Goal: Task Accomplishment & Management: Use online tool/utility

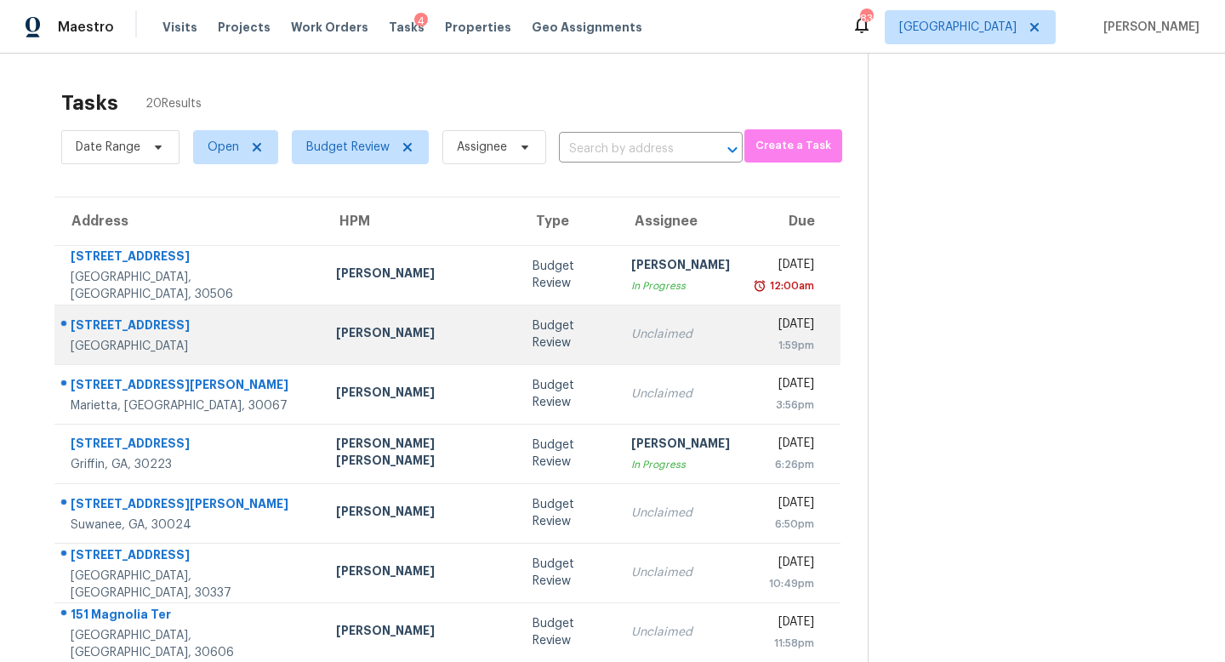
click at [638, 326] on div "Unclaimed" at bounding box center [680, 334] width 99 height 17
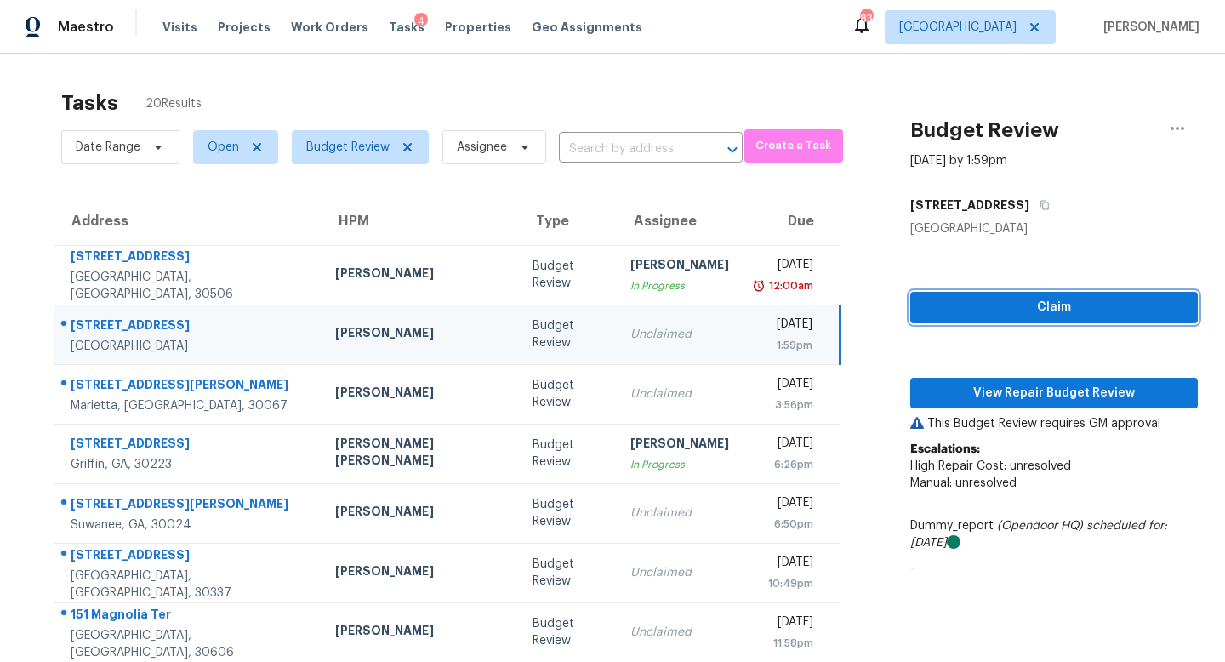
click at [1064, 302] on span "Claim" at bounding box center [1054, 307] width 260 height 21
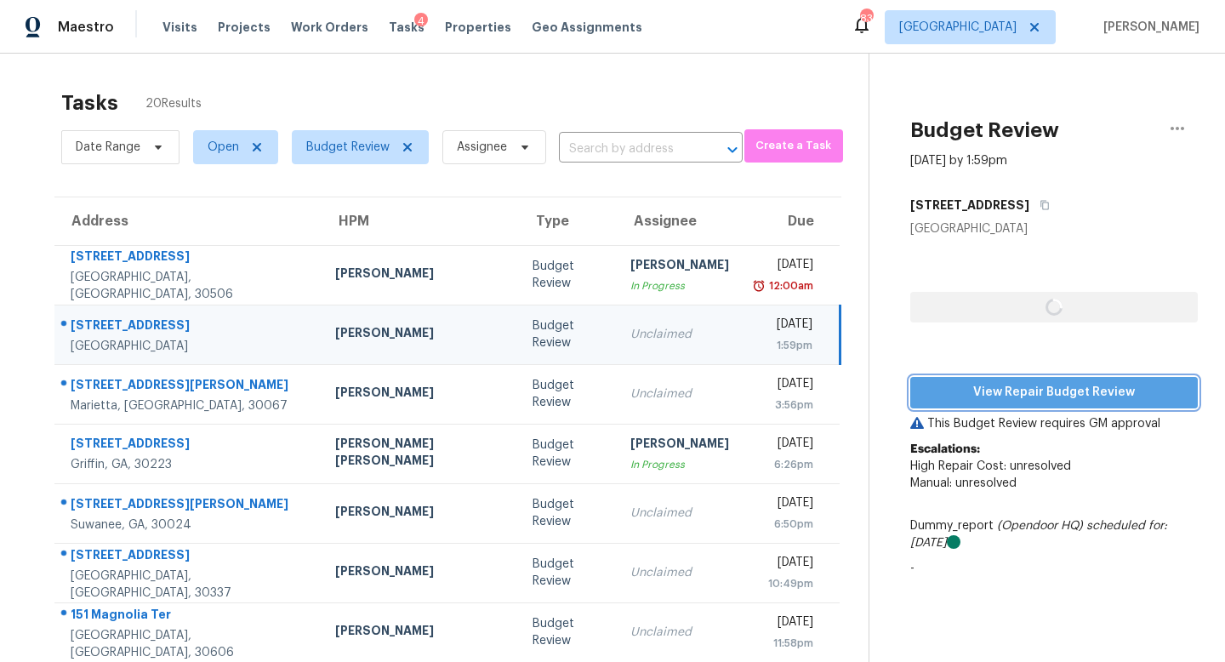
click at [1024, 387] on span "View Repair Budget Review" at bounding box center [1054, 392] width 260 height 21
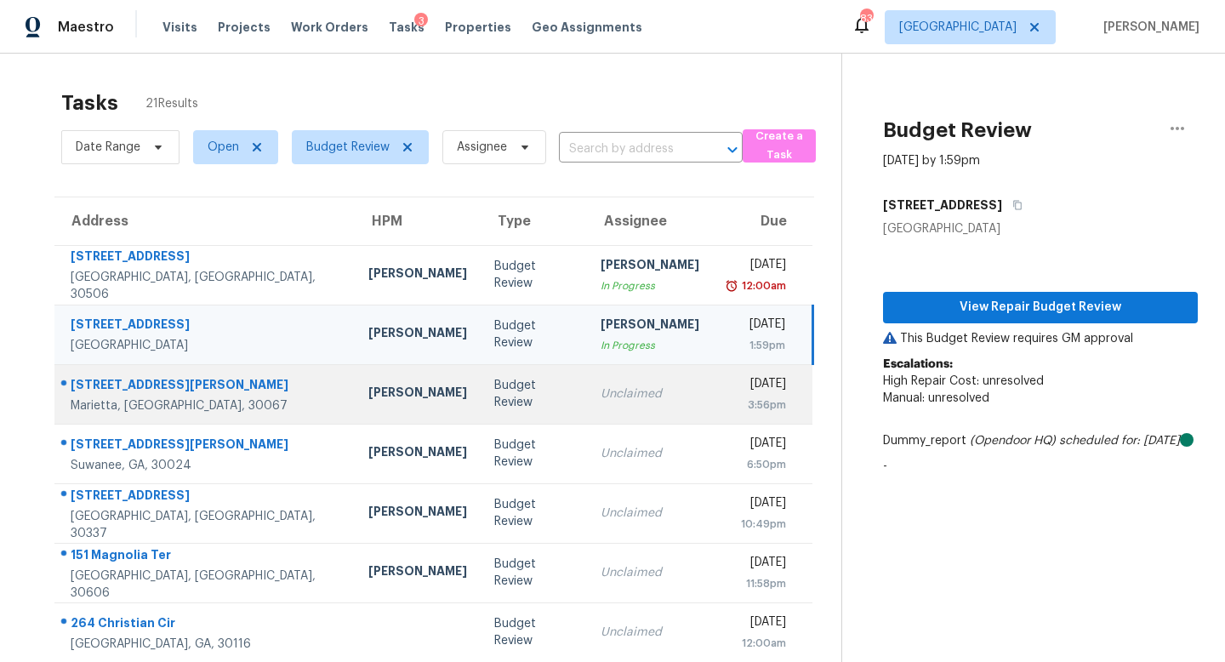
click at [601, 392] on div "Unclaimed" at bounding box center [650, 393] width 99 height 17
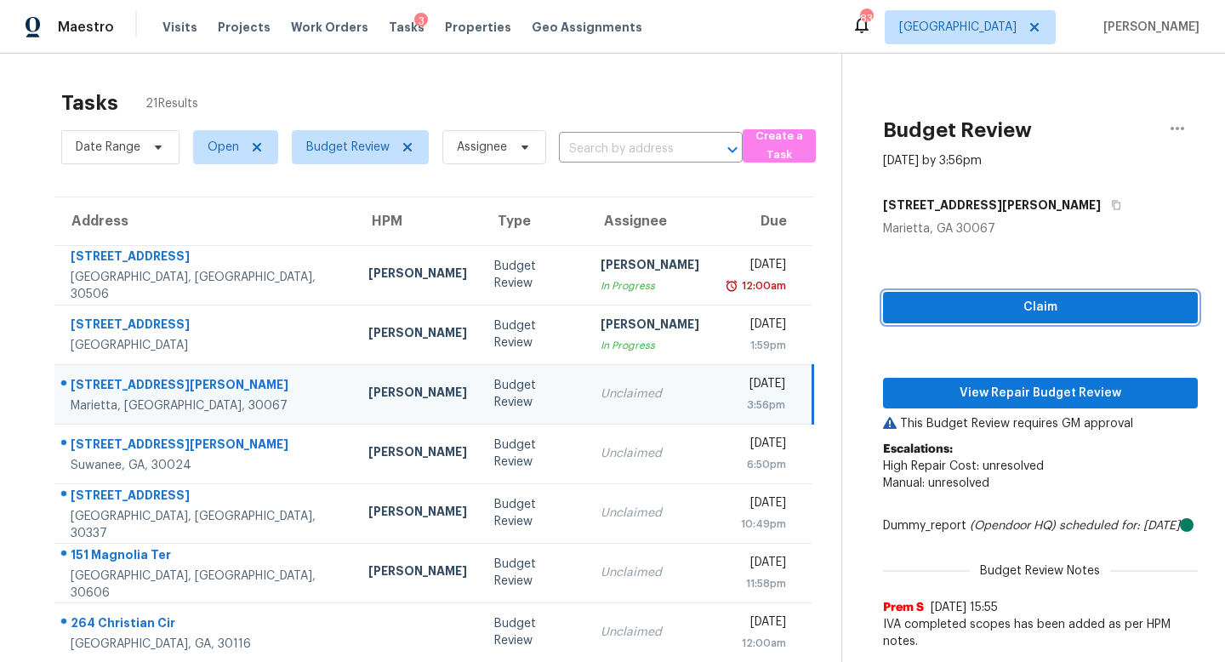
click at [950, 305] on span "Claim" at bounding box center [1041, 307] width 288 height 21
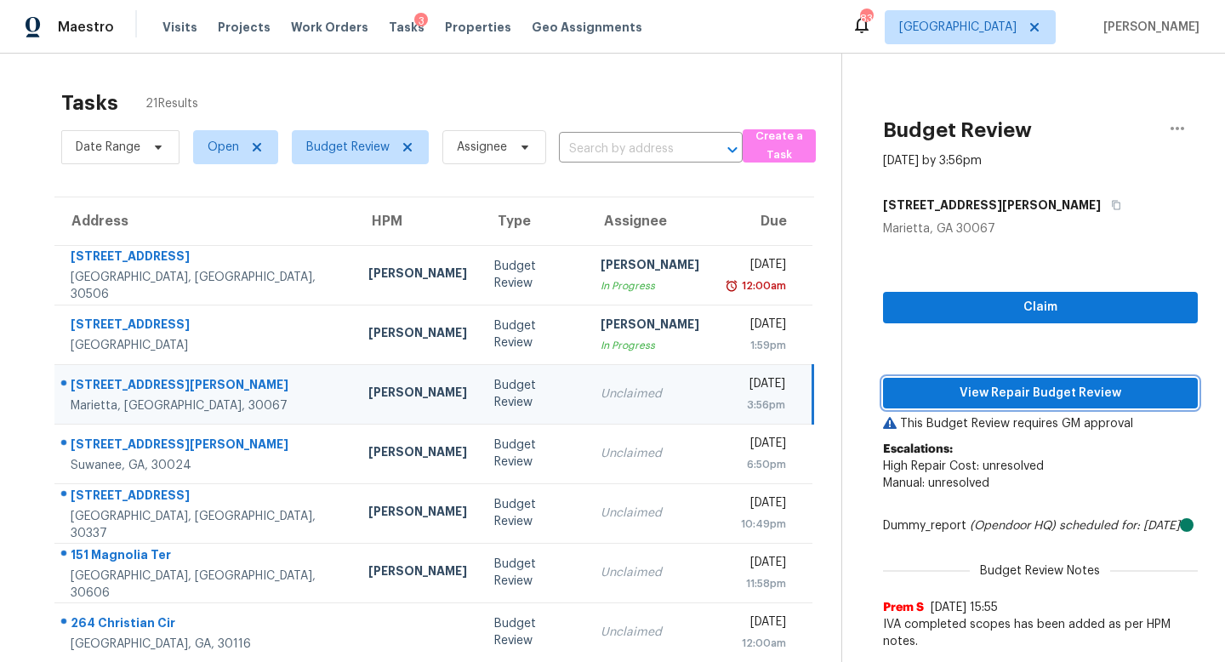
click at [959, 383] on span "View Repair Budget Review" at bounding box center [1041, 393] width 288 height 21
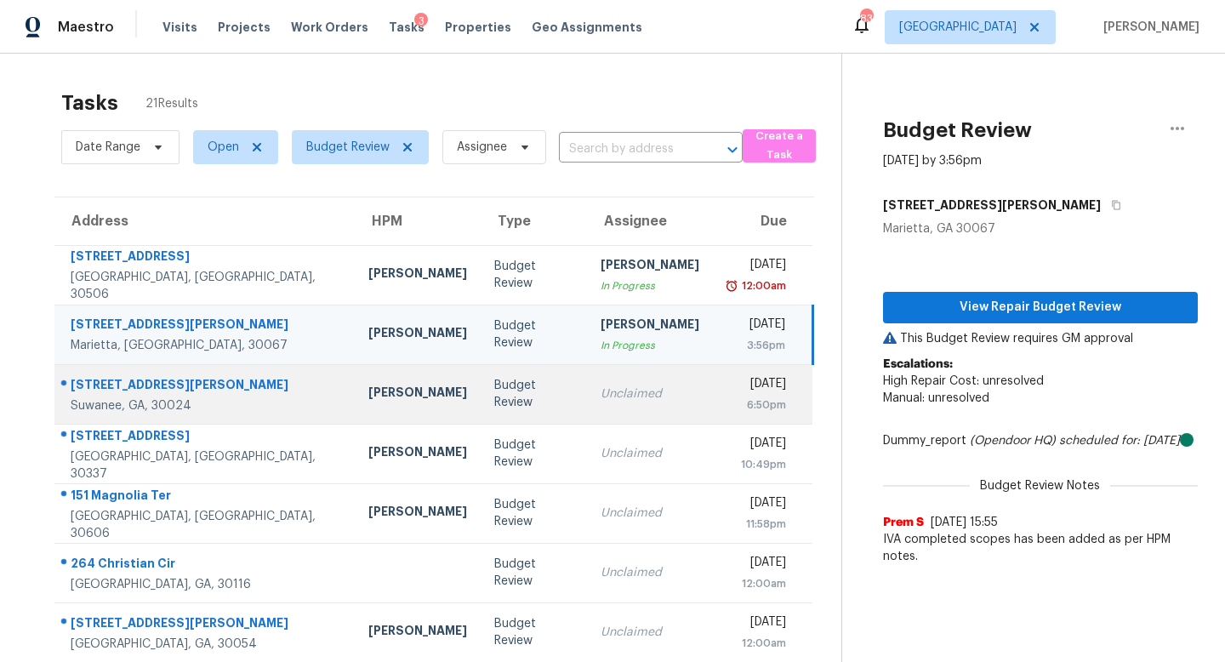
click at [595, 420] on td "Unclaimed" at bounding box center [650, 394] width 126 height 60
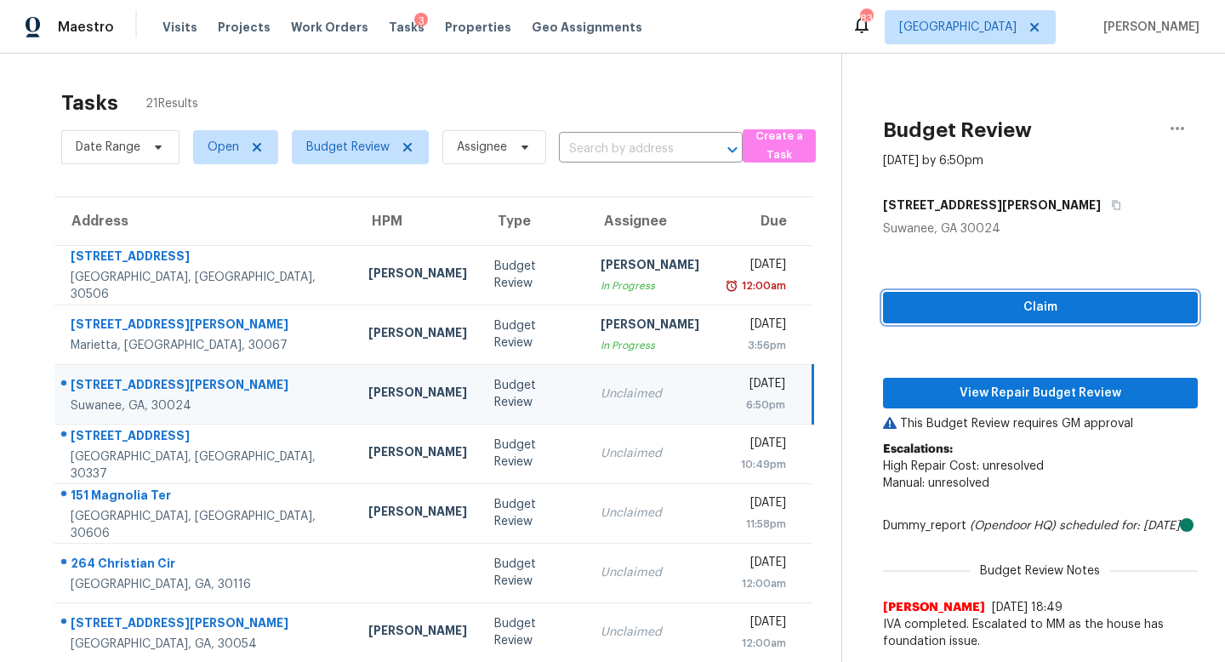
click at [964, 309] on span "Claim" at bounding box center [1041, 307] width 288 height 21
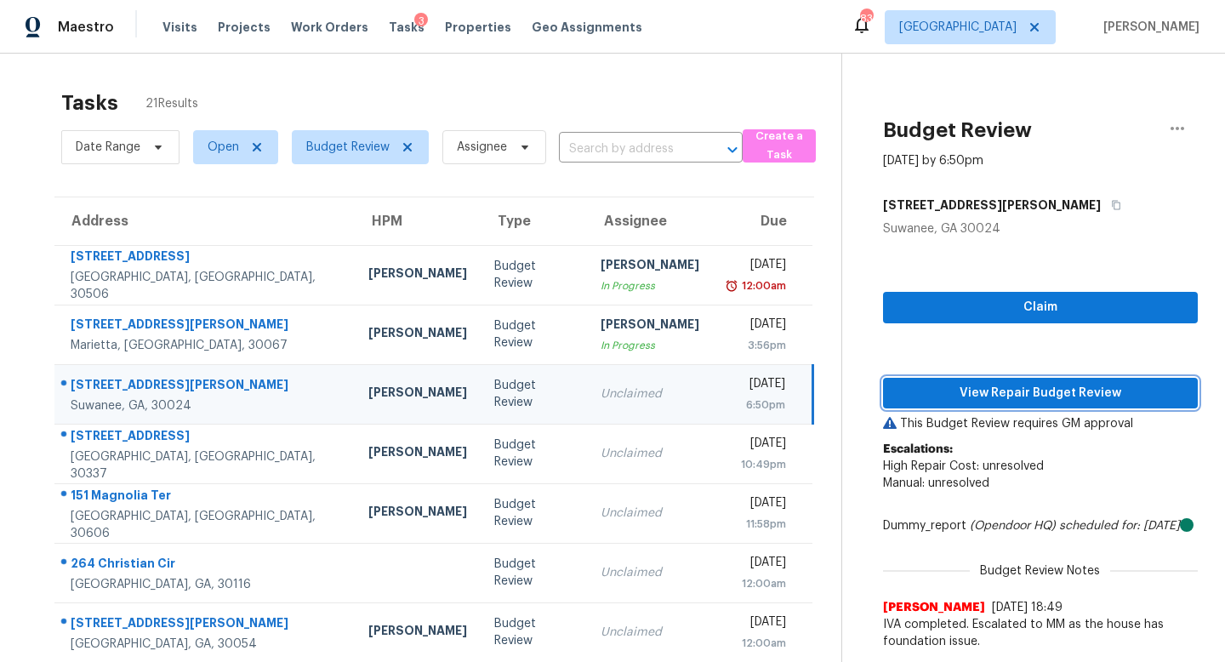
click at [975, 385] on span "View Repair Budget Review" at bounding box center [1041, 393] width 288 height 21
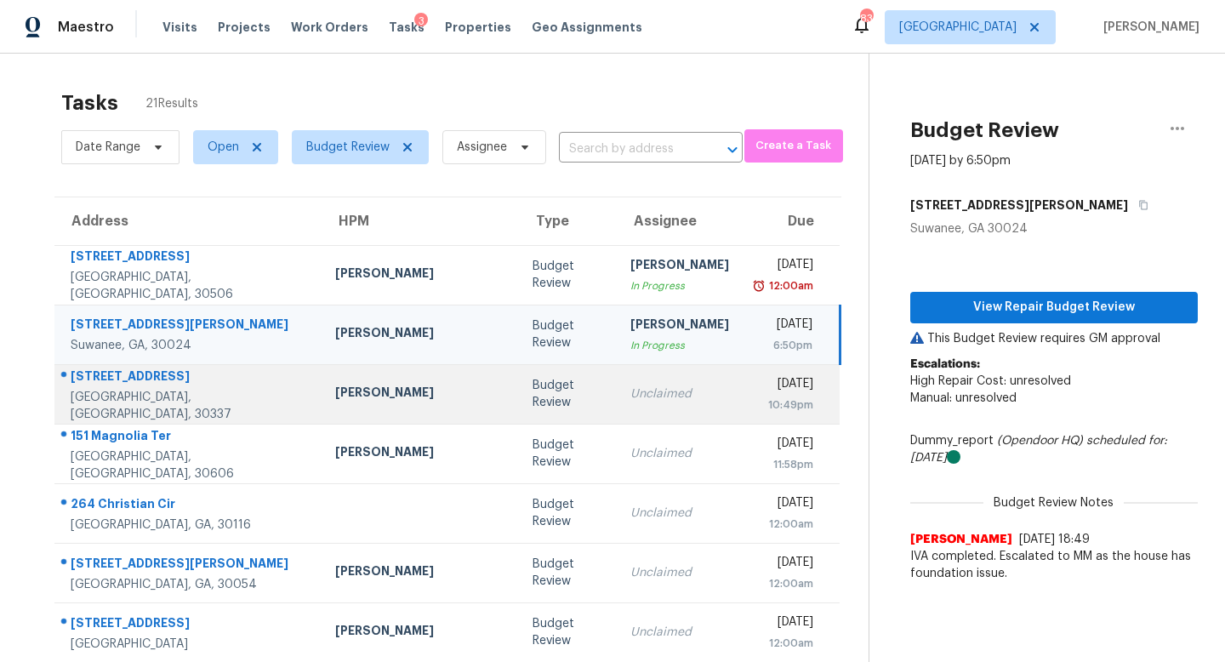
click at [533, 408] on td "Budget Review" at bounding box center [568, 394] width 98 height 60
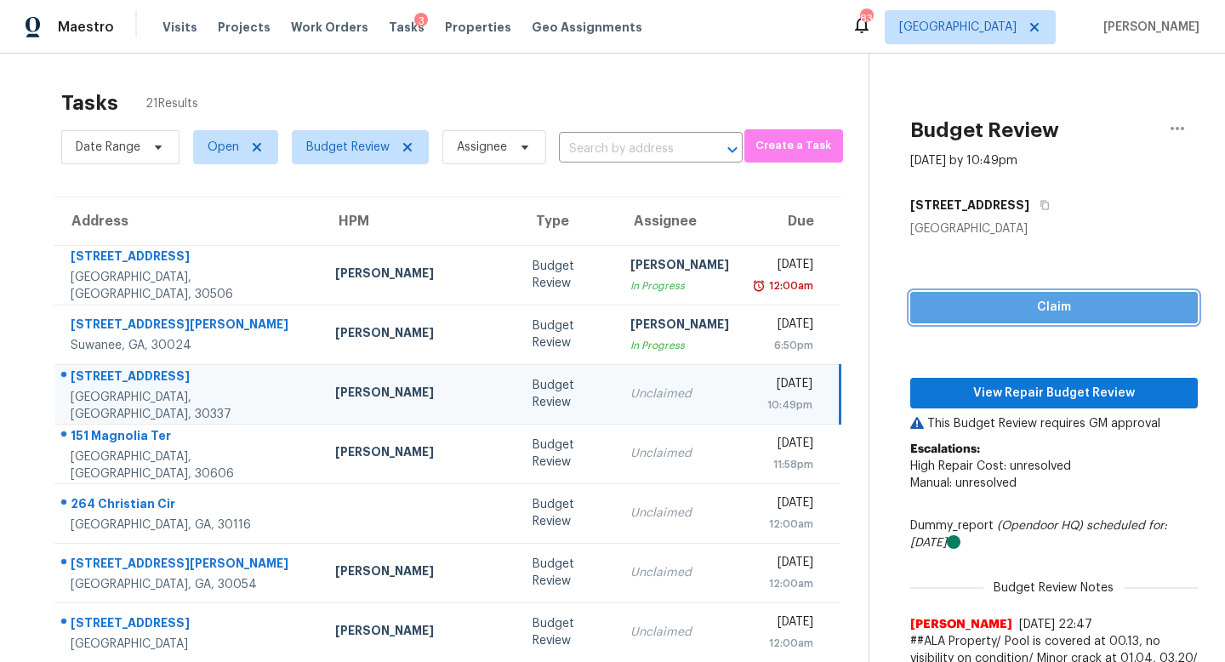
click at [1062, 298] on span "Claim" at bounding box center [1054, 307] width 260 height 21
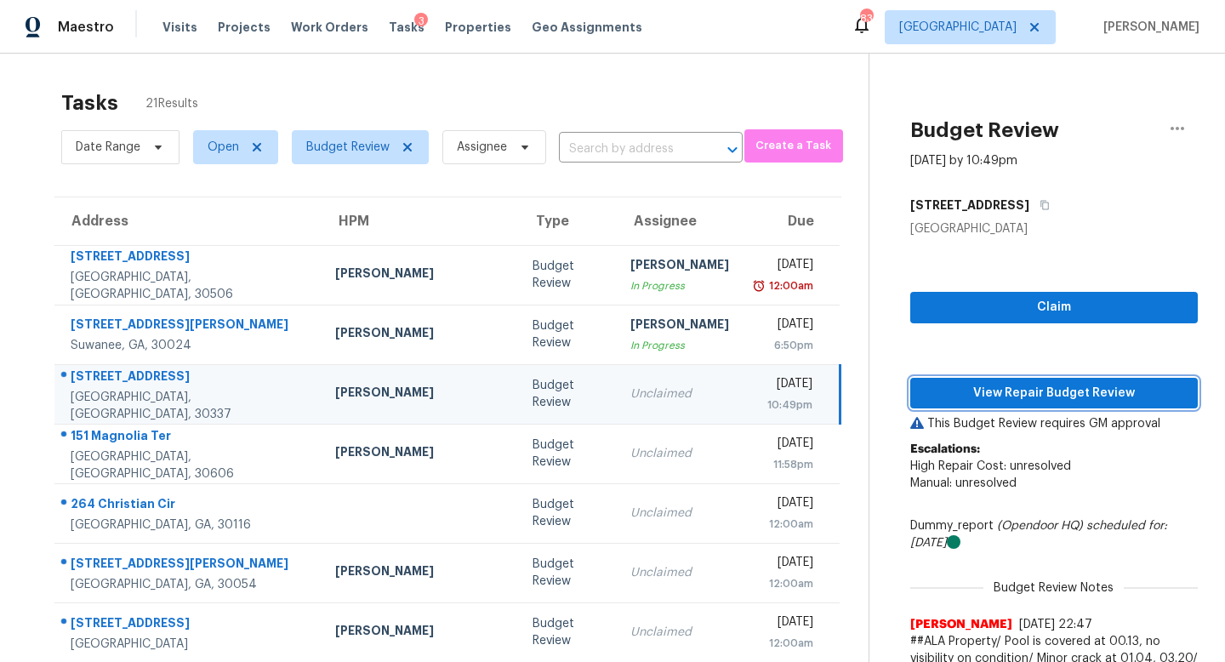
click at [1043, 399] on span "View Repair Budget Review" at bounding box center [1054, 393] width 260 height 21
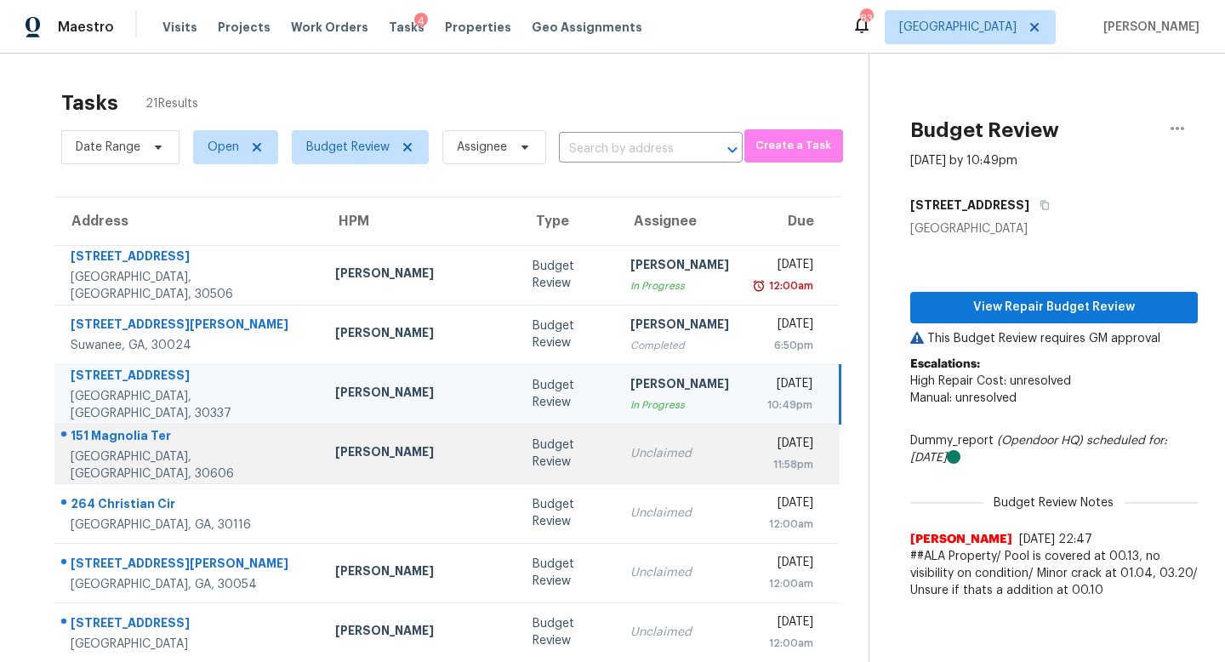
click at [630, 461] on div "Unclaimed" at bounding box center [679, 453] width 99 height 17
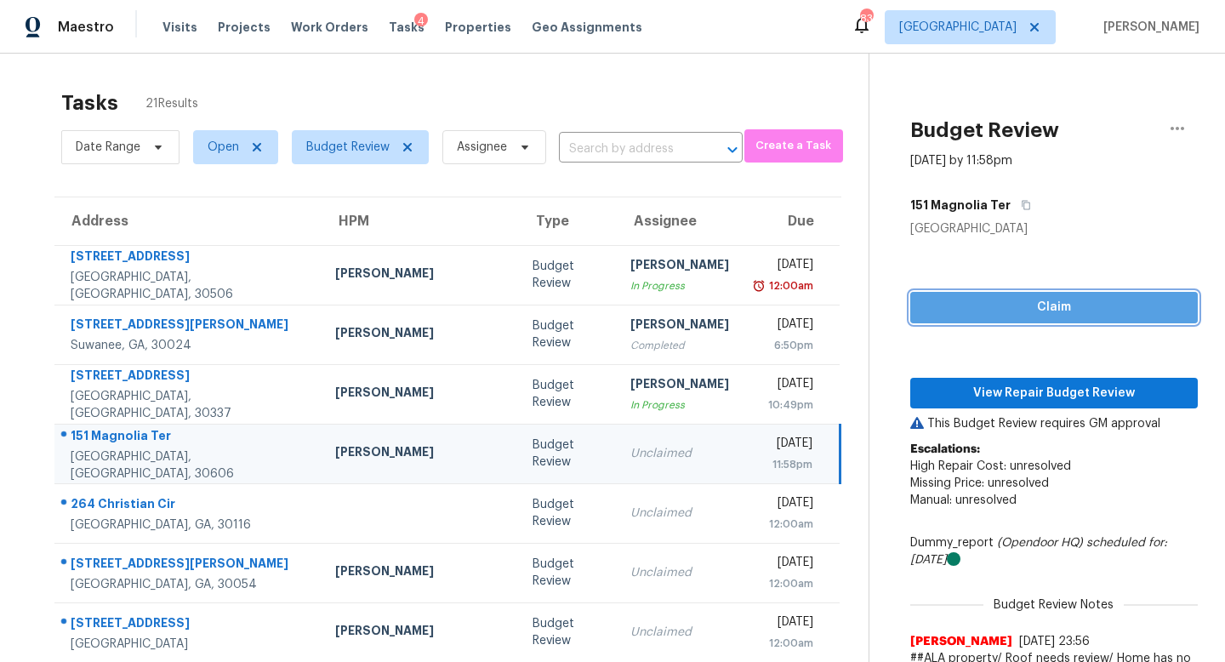
click at [1003, 309] on span "Claim" at bounding box center [1054, 307] width 260 height 21
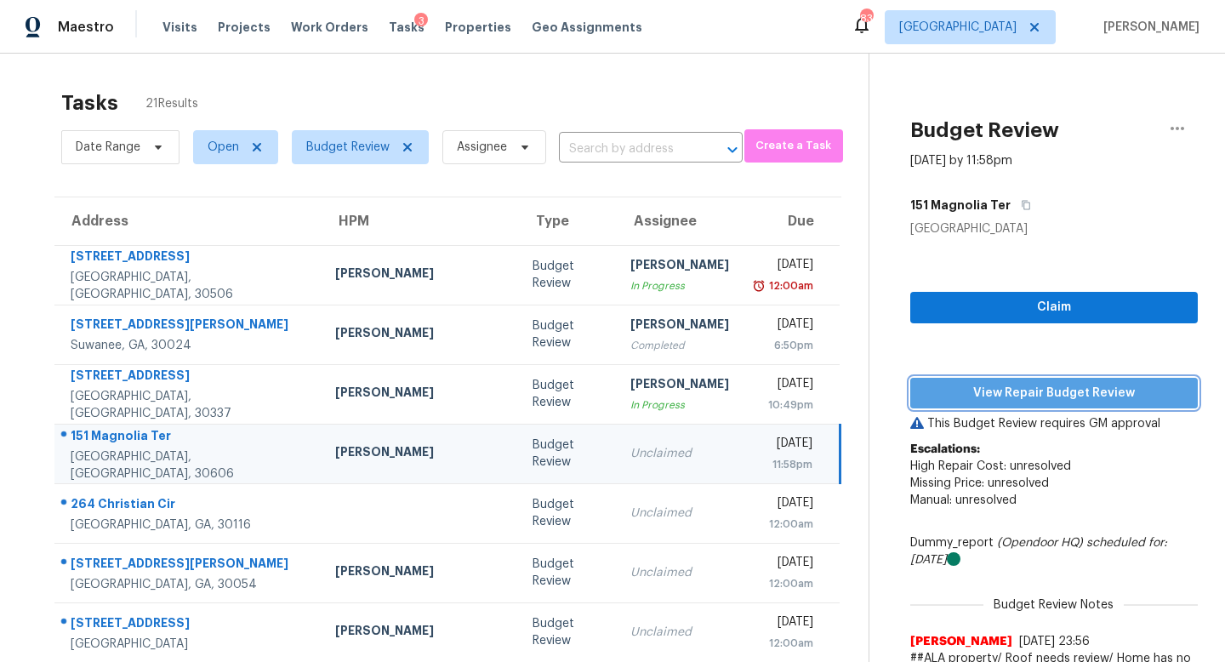
click at [1027, 390] on span "View Repair Budget Review" at bounding box center [1054, 393] width 260 height 21
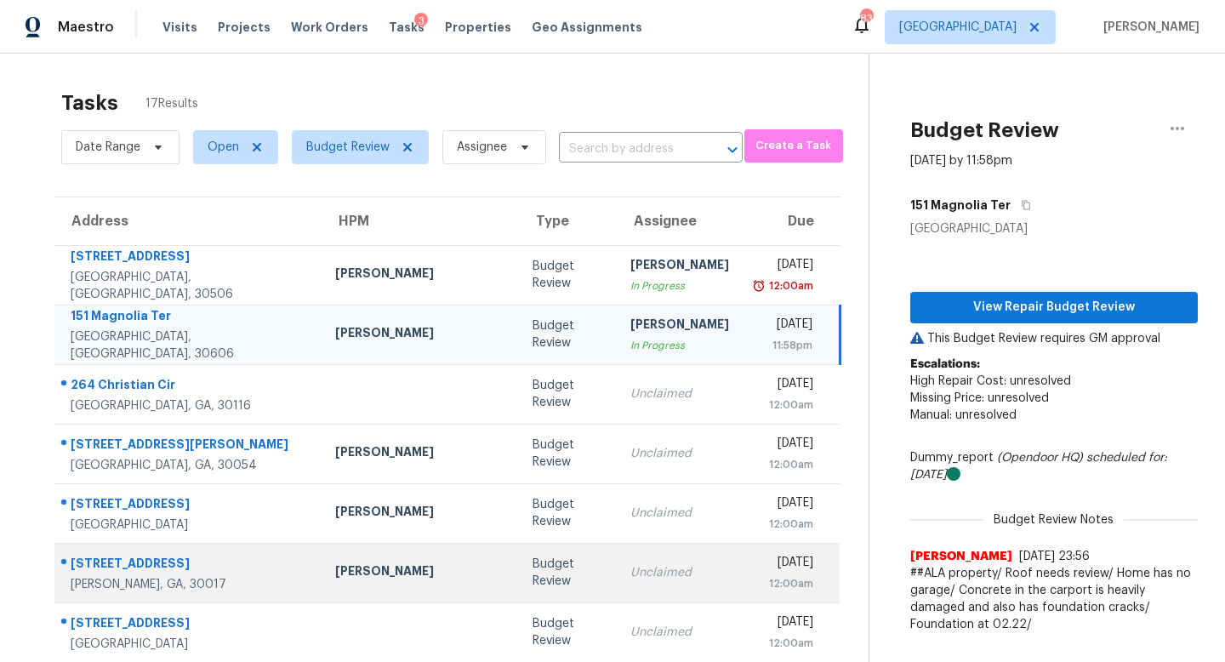
scroll to position [224, 0]
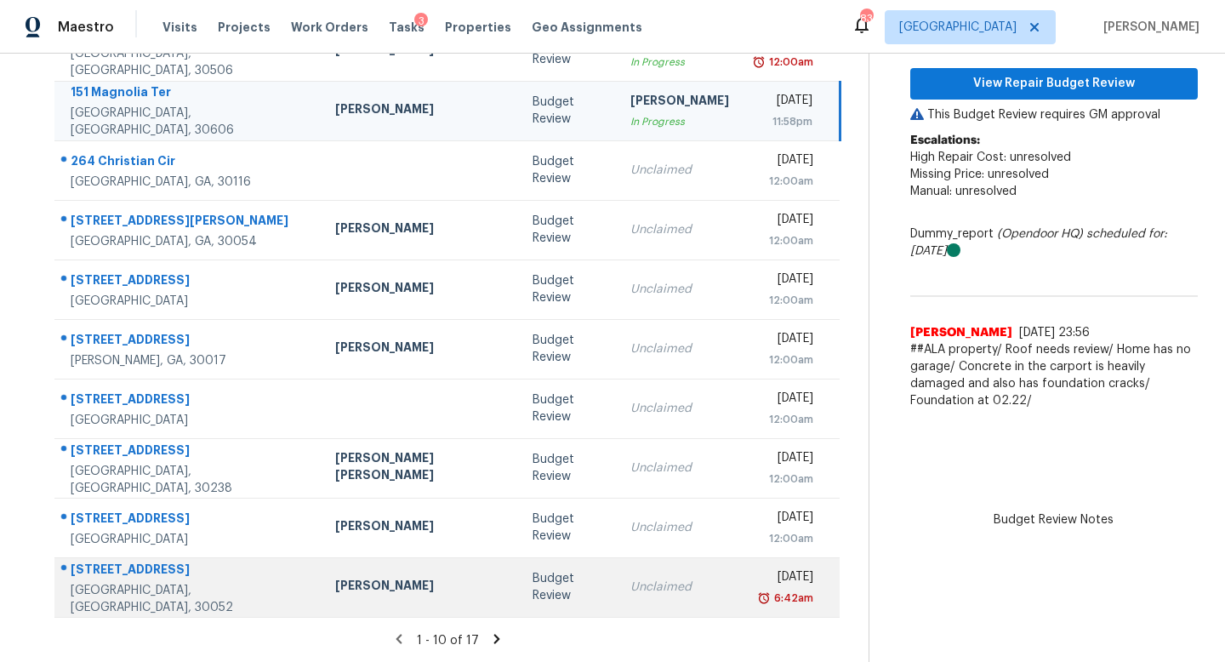
click at [630, 588] on div "Unclaimed" at bounding box center [679, 586] width 99 height 17
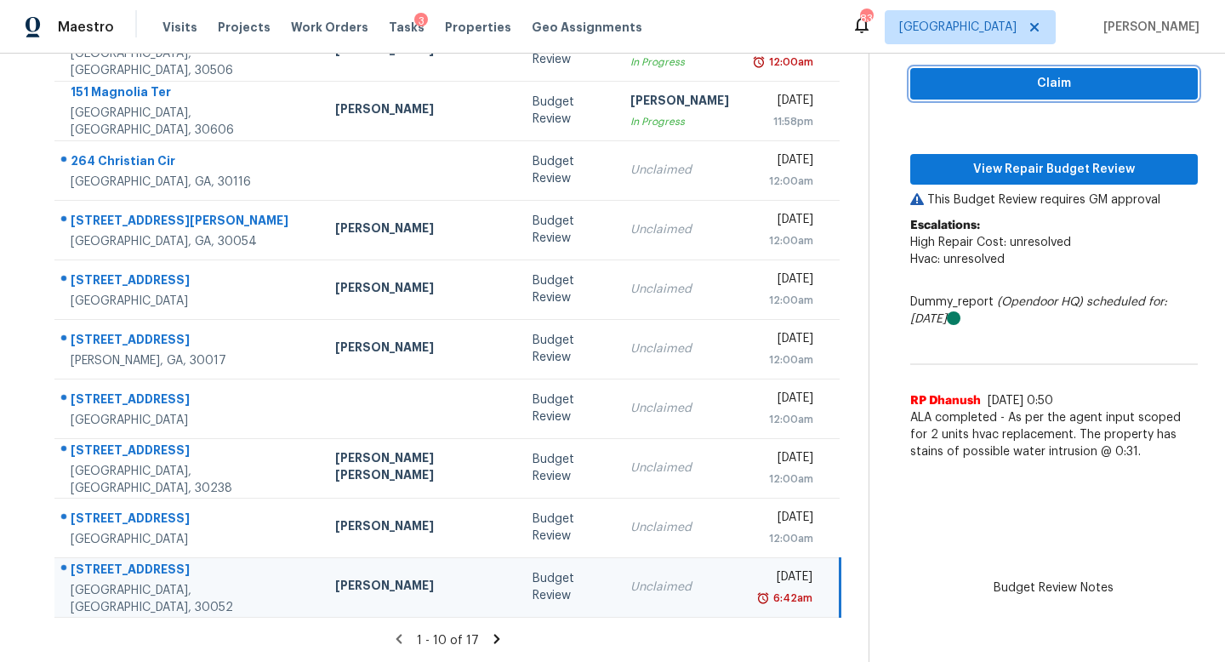
click at [977, 84] on span "Claim" at bounding box center [1054, 83] width 260 height 21
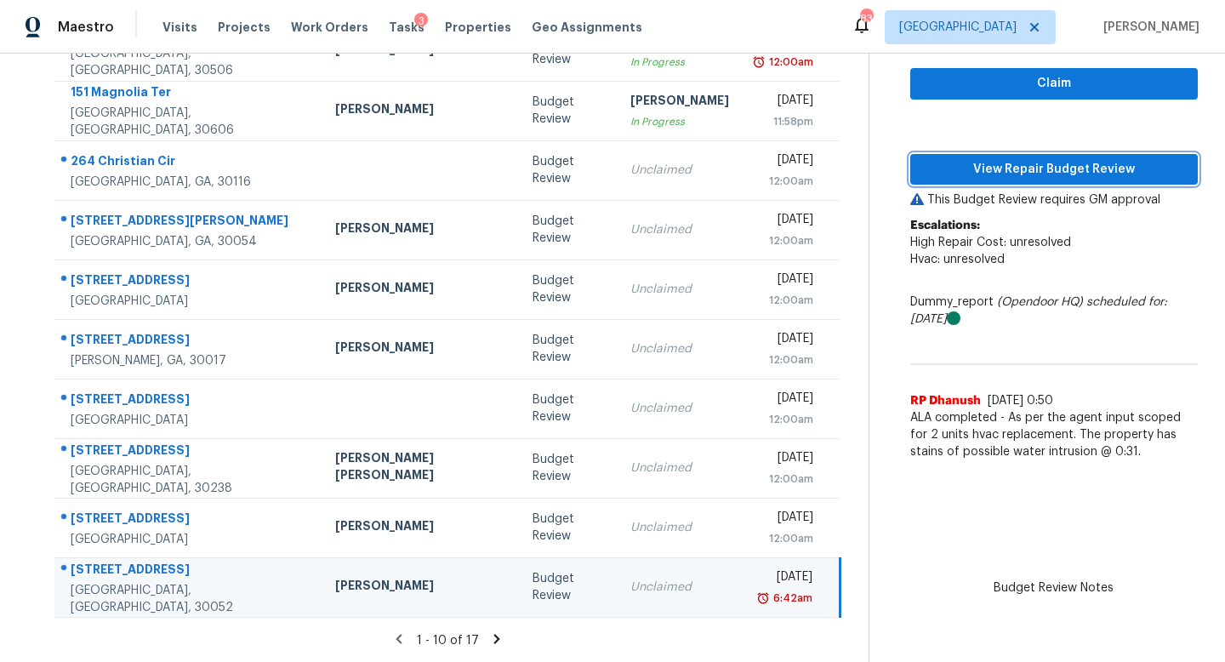
click at [971, 159] on span "View Repair Budget Review" at bounding box center [1054, 169] width 260 height 21
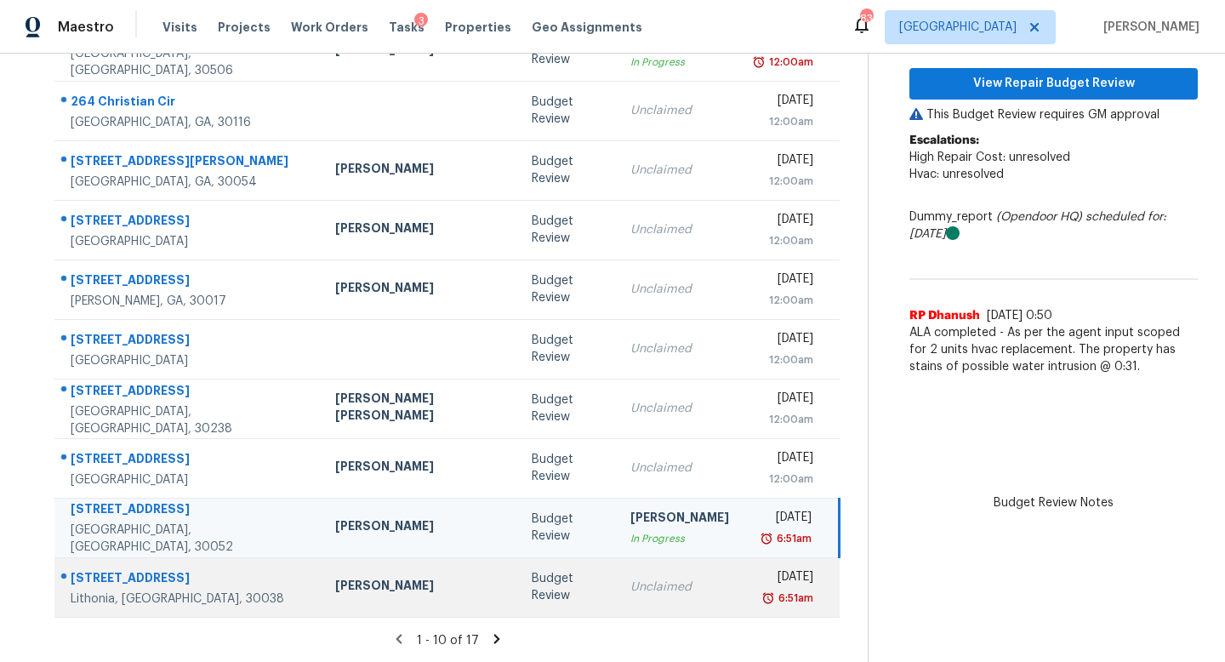
click at [630, 579] on div "Unclaimed" at bounding box center [679, 586] width 99 height 17
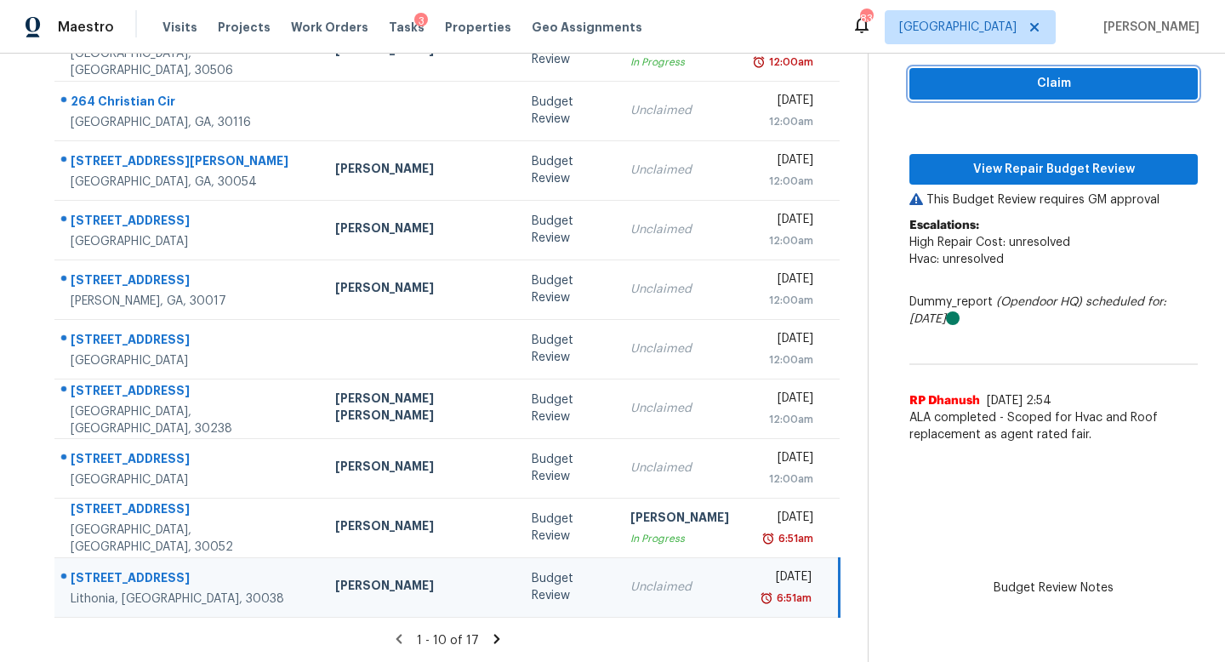
click at [954, 97] on button "Claim" at bounding box center [1053, 83] width 288 height 31
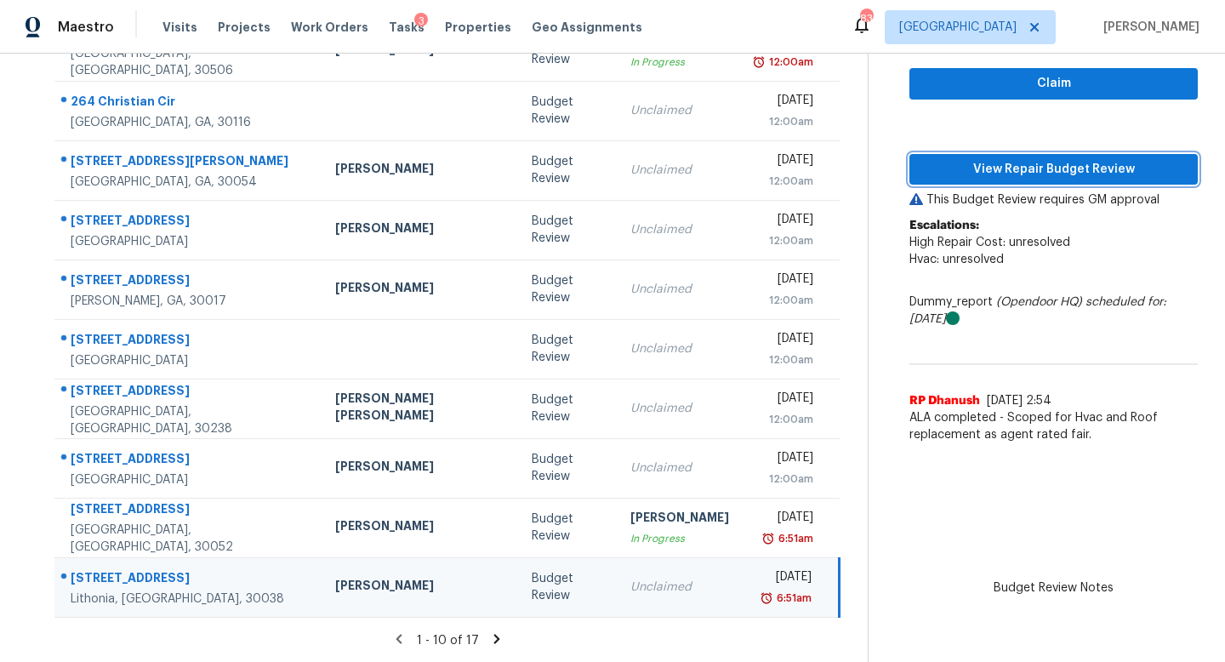
click at [942, 161] on span "View Repair Budget Review" at bounding box center [1053, 169] width 261 height 21
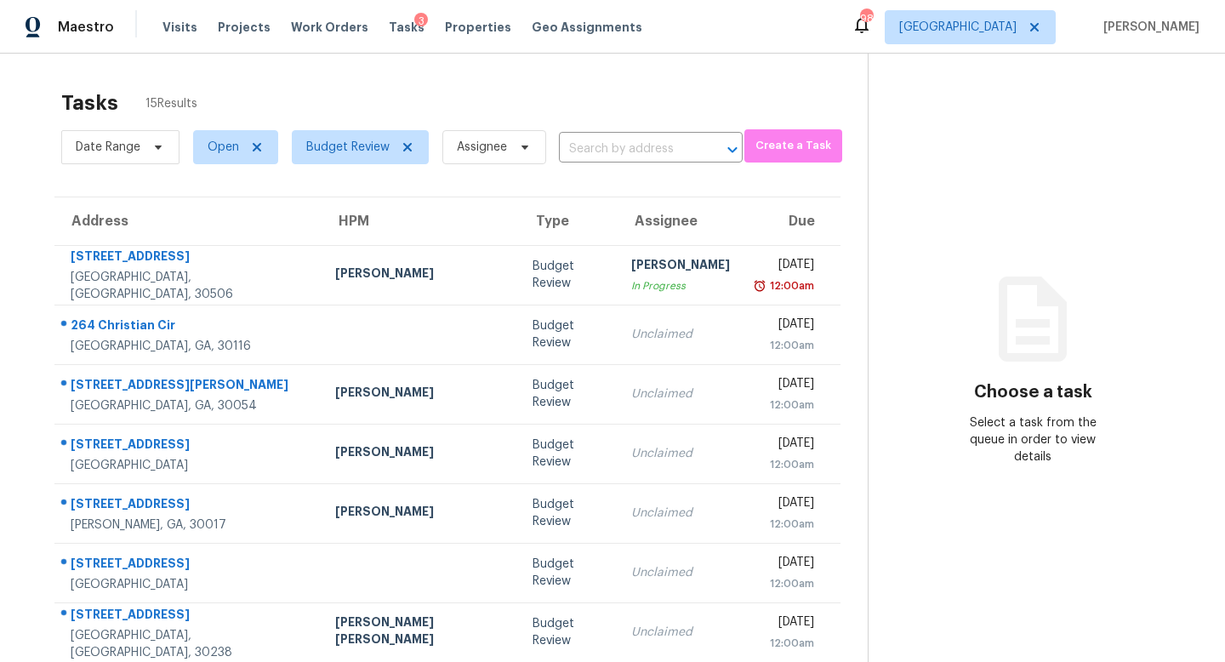
scroll to position [224, 0]
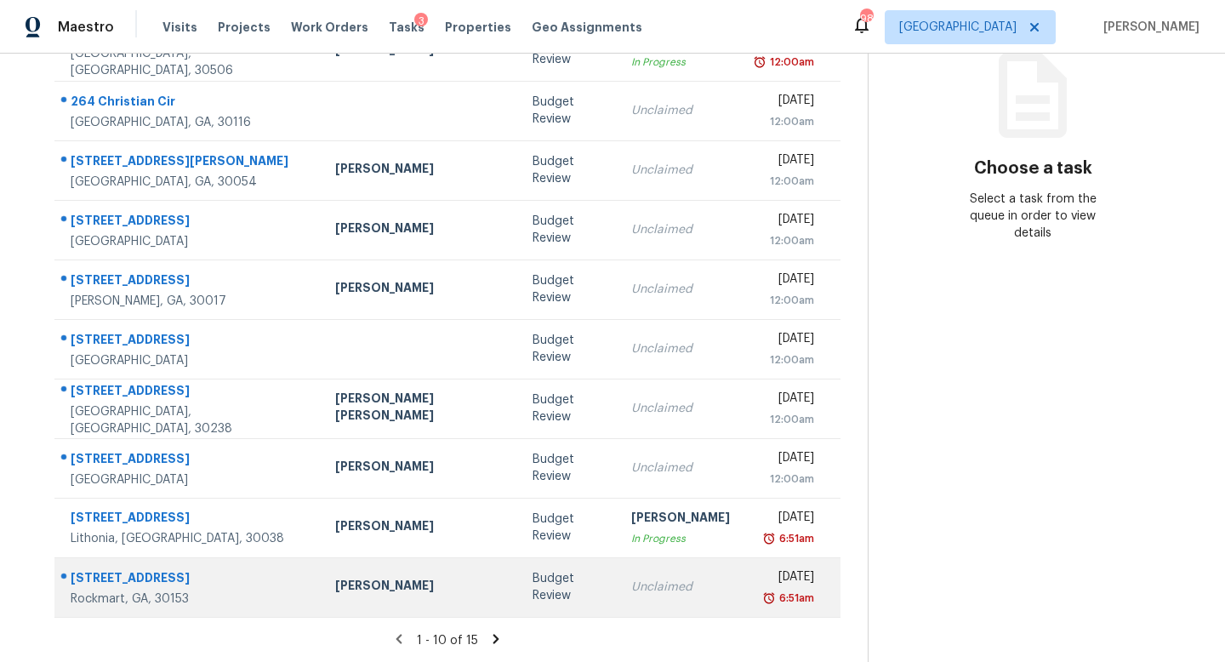
click at [638, 577] on td "Unclaimed" at bounding box center [681, 587] width 126 height 60
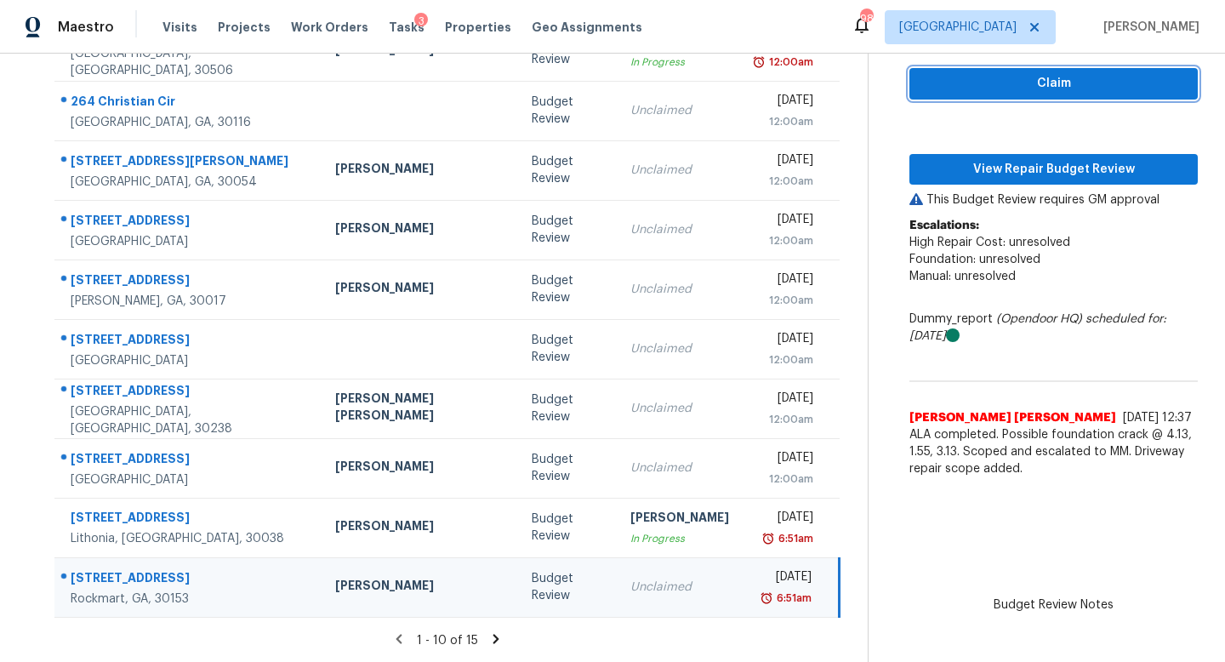
click at [1066, 89] on span "Claim" at bounding box center [1053, 83] width 261 height 21
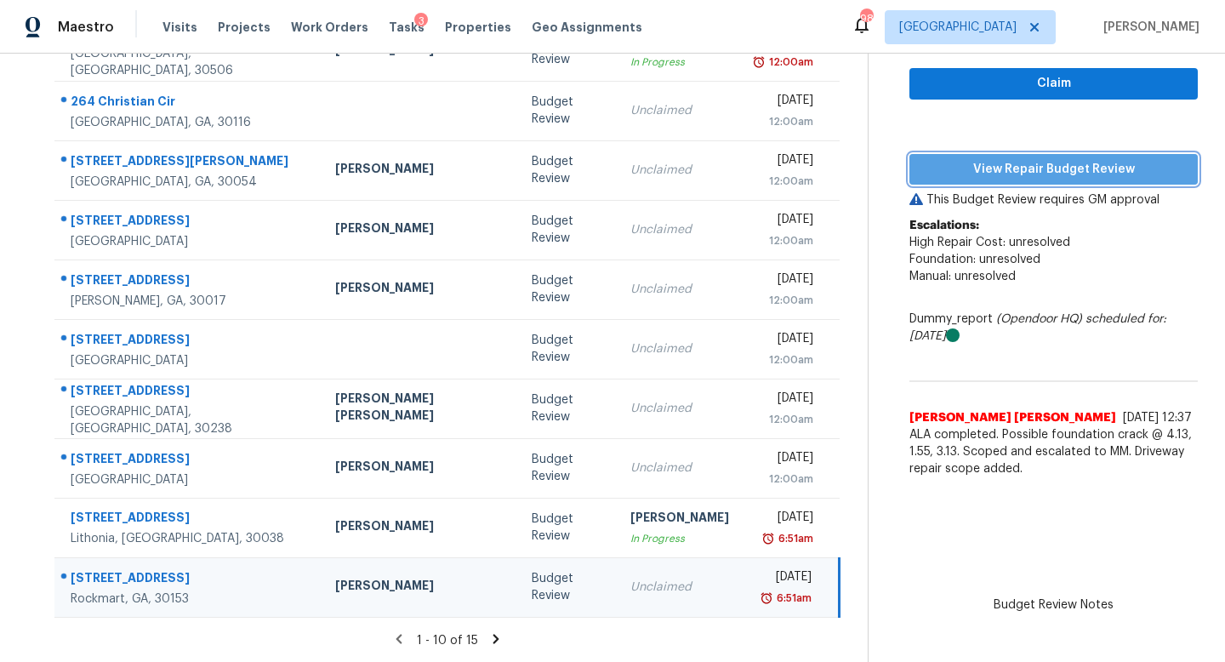
click at [1049, 161] on span "View Repair Budget Review" at bounding box center [1053, 169] width 261 height 21
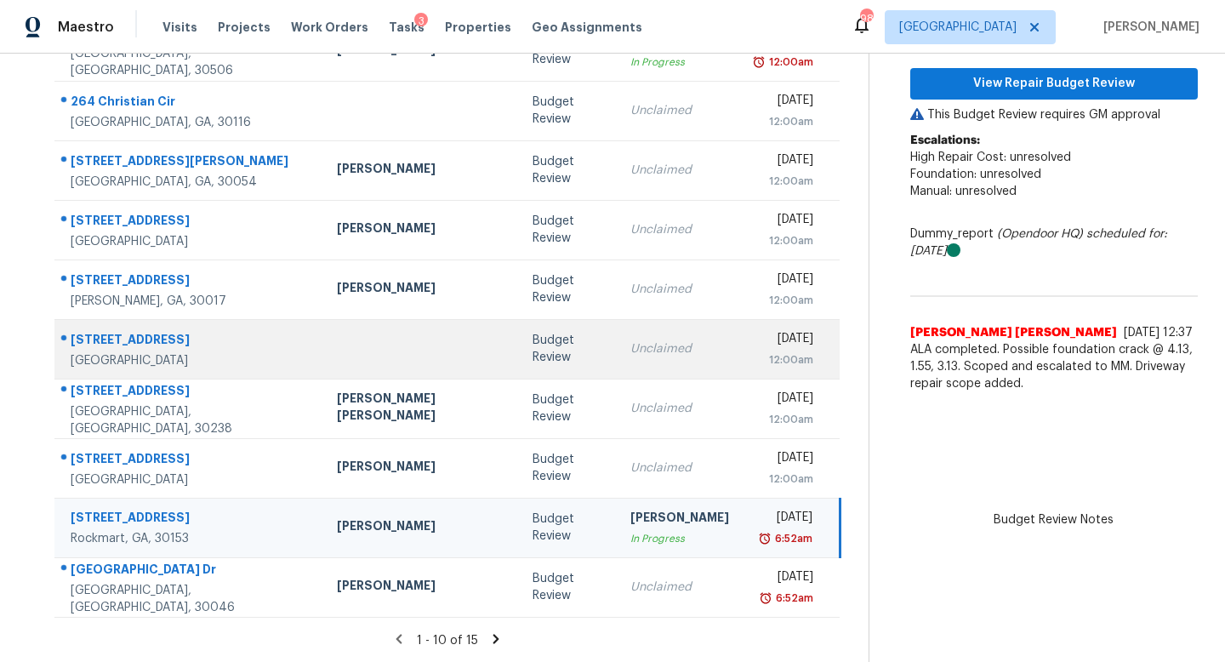
click at [528, 356] on td "Budget Review" at bounding box center [568, 349] width 98 height 60
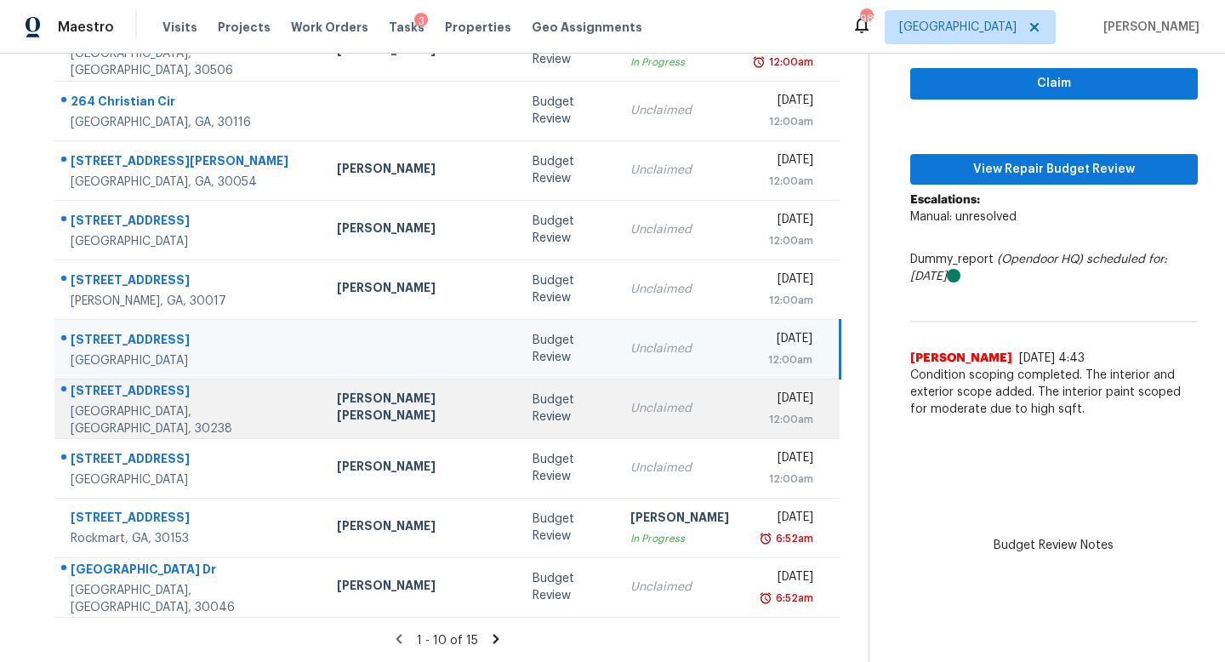
click at [617, 407] on td "Unclaimed" at bounding box center [680, 409] width 126 height 60
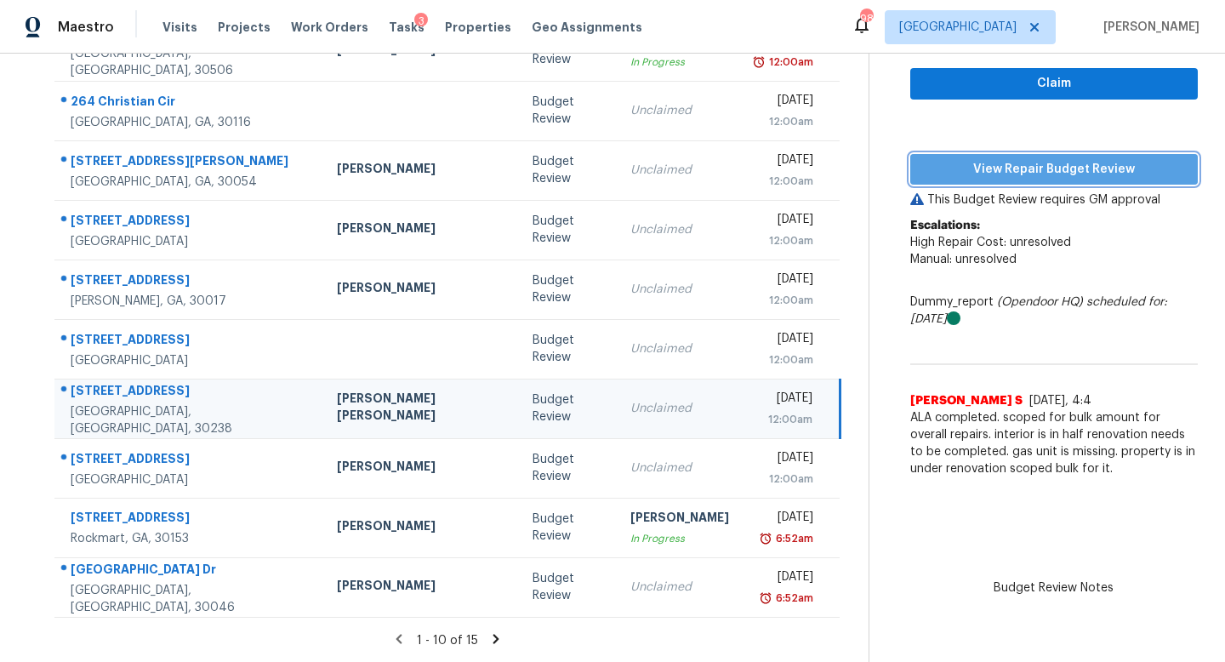
click at [945, 176] on span "View Repair Budget Review" at bounding box center [1054, 169] width 260 height 21
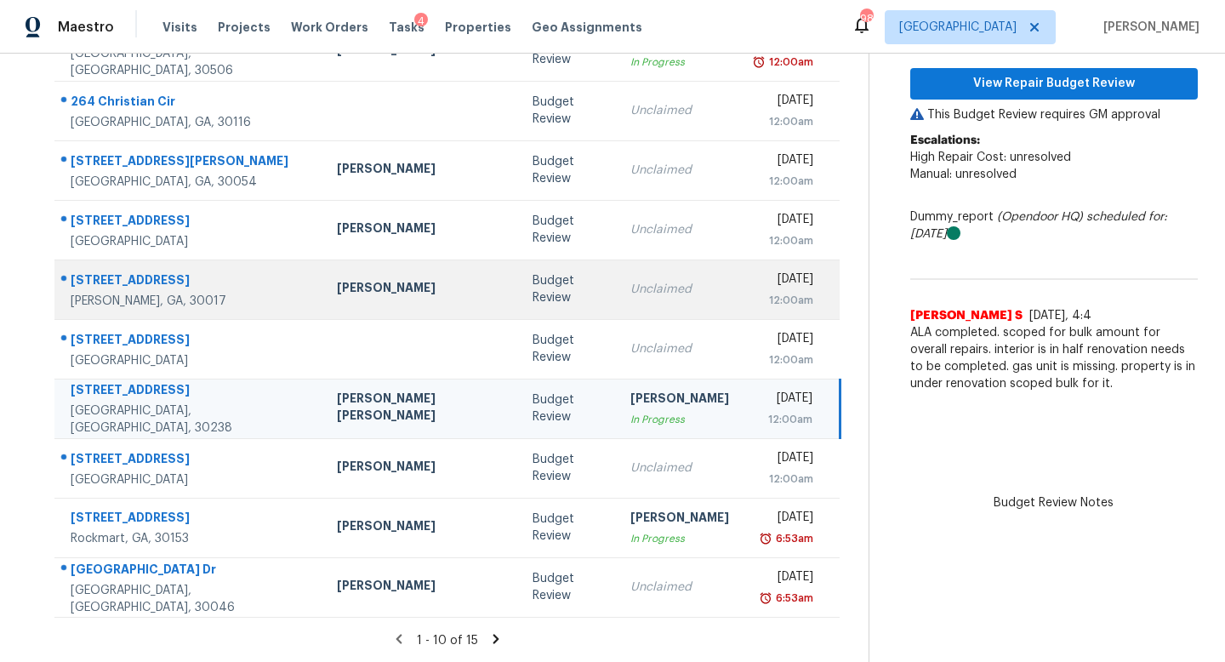
click at [630, 291] on div "Unclaimed" at bounding box center [679, 289] width 99 height 17
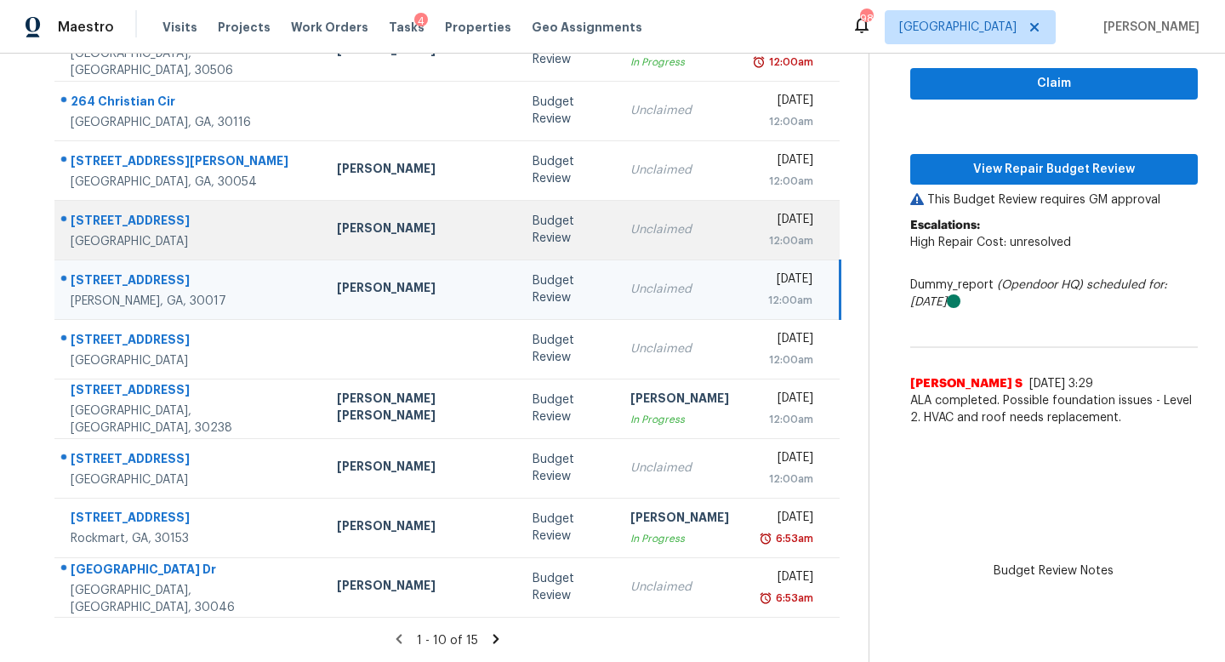
click at [630, 231] on div "Unclaimed" at bounding box center [679, 229] width 99 height 17
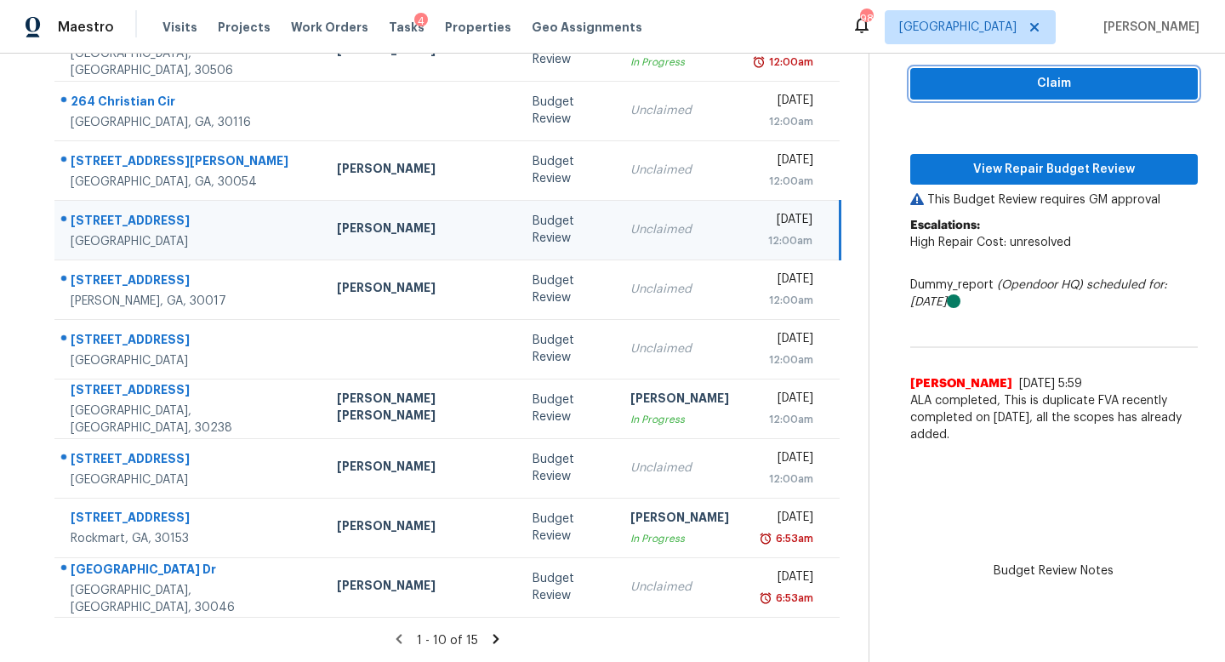
click at [937, 84] on span "Claim" at bounding box center [1054, 83] width 260 height 21
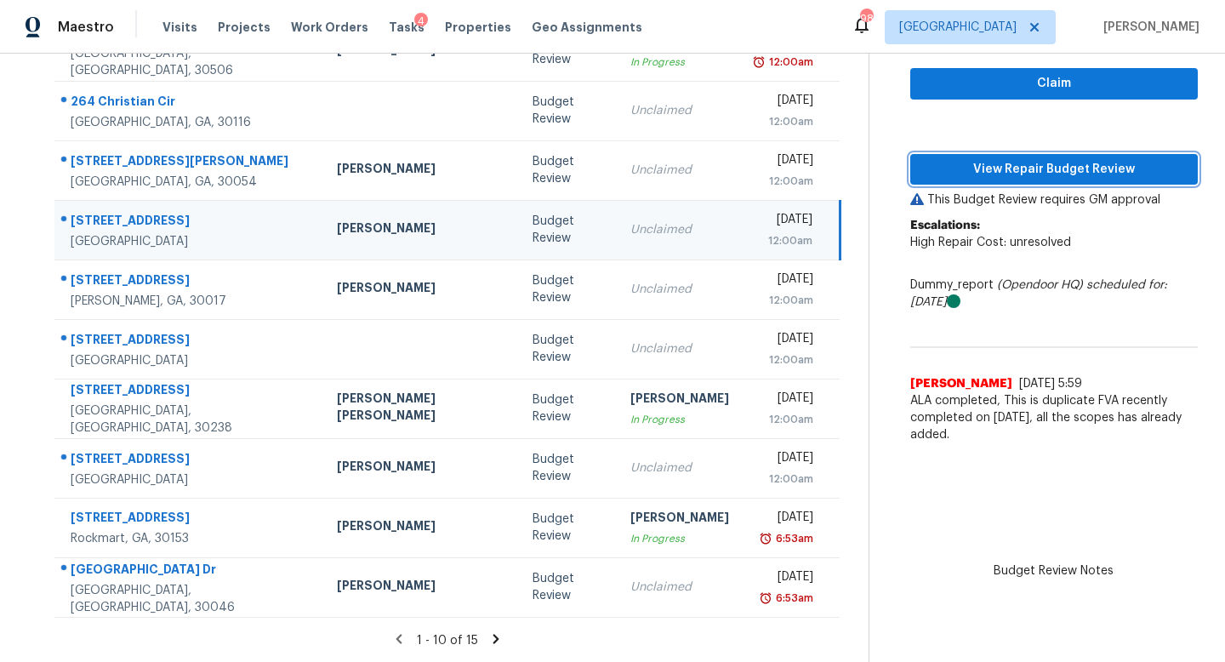
click at [954, 156] on button "View Repair Budget Review" at bounding box center [1054, 169] width 288 height 31
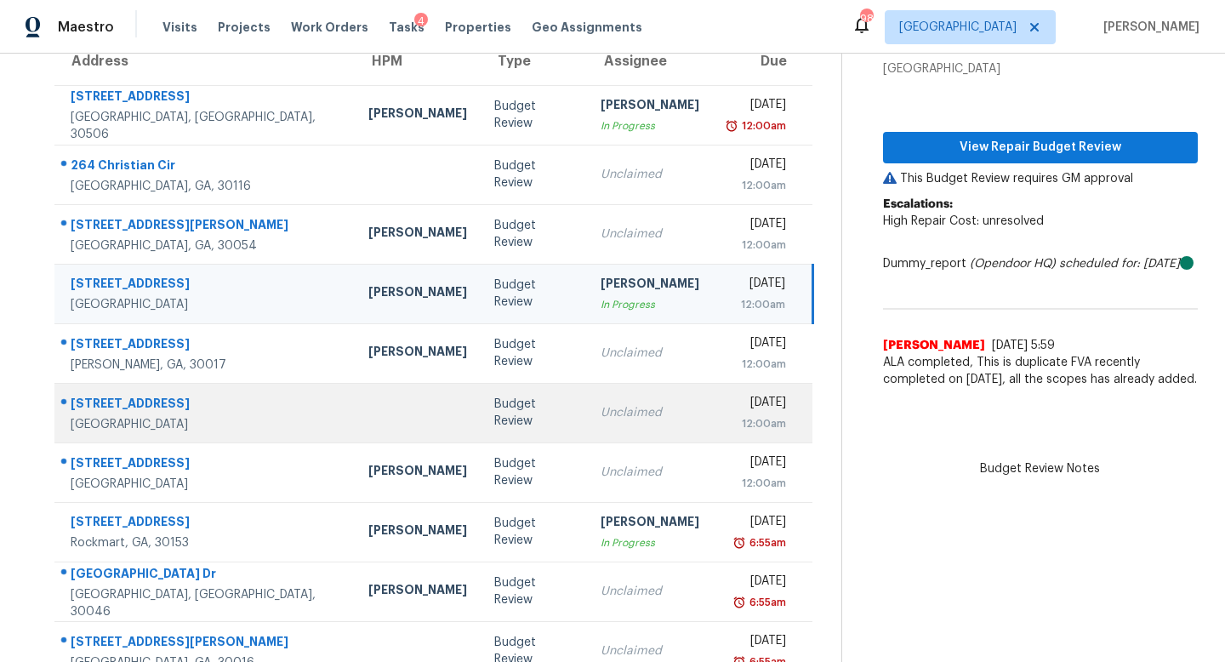
scroll to position [134, 0]
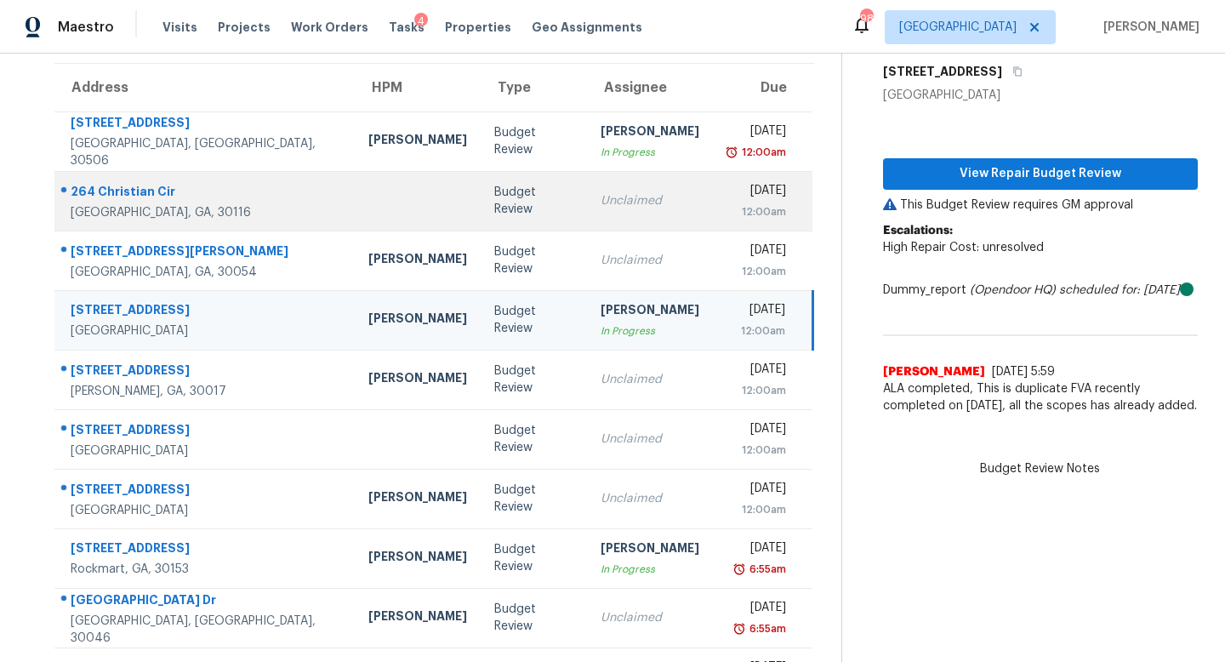
click at [587, 214] on td "Unclaimed" at bounding box center [650, 201] width 126 height 60
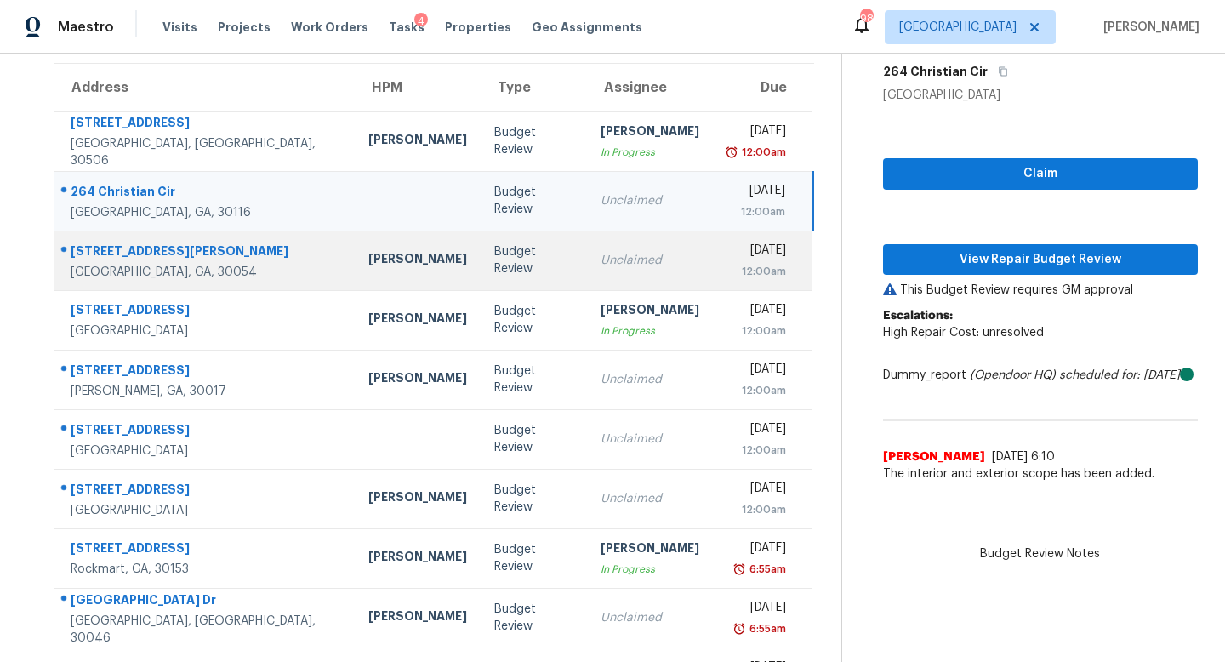
click at [601, 259] on div "Unclaimed" at bounding box center [650, 260] width 99 height 17
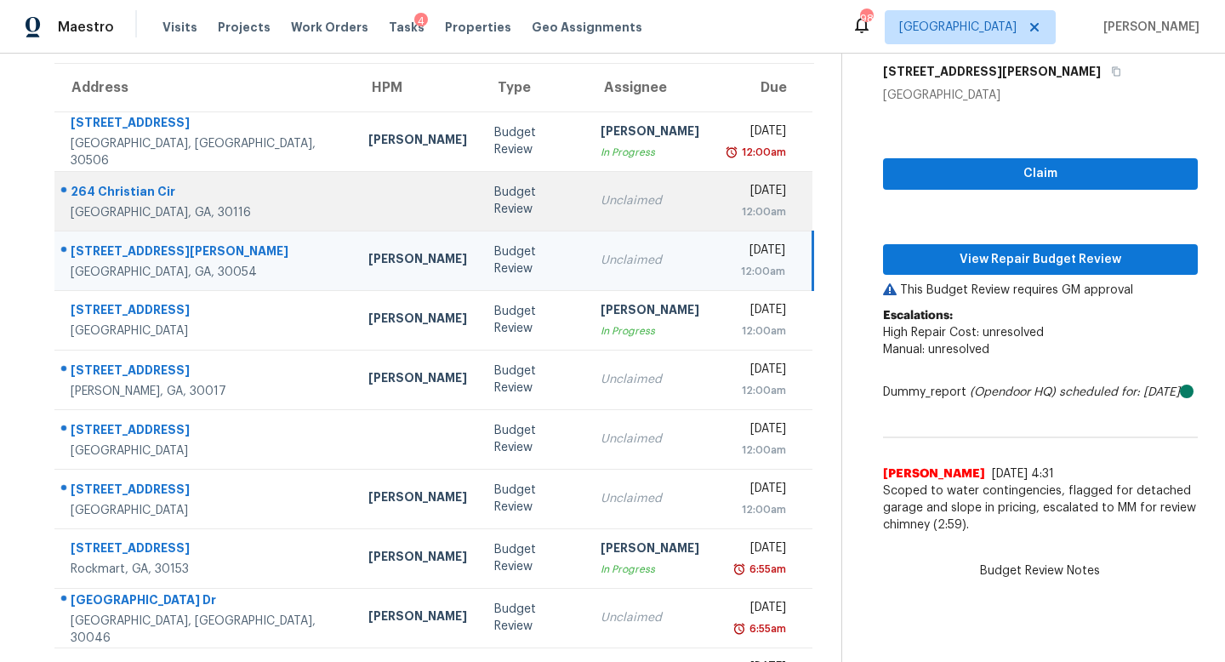
click at [587, 226] on td "Unclaimed" at bounding box center [650, 201] width 126 height 60
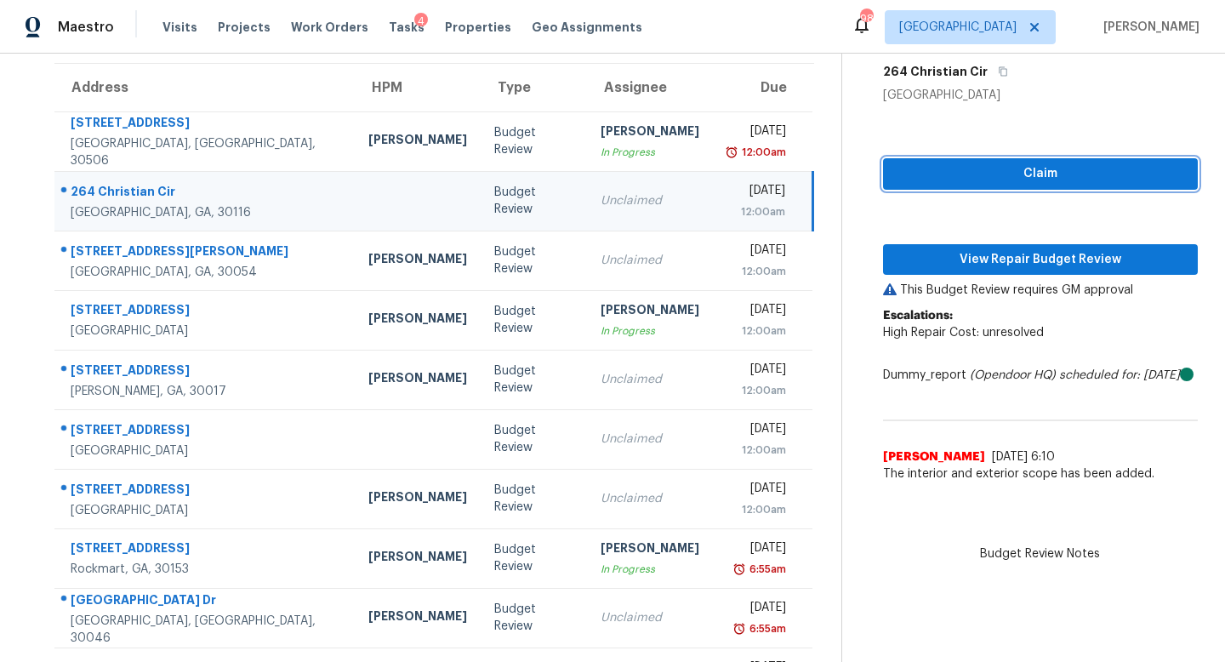
click at [925, 165] on span "Claim" at bounding box center [1041, 173] width 288 height 21
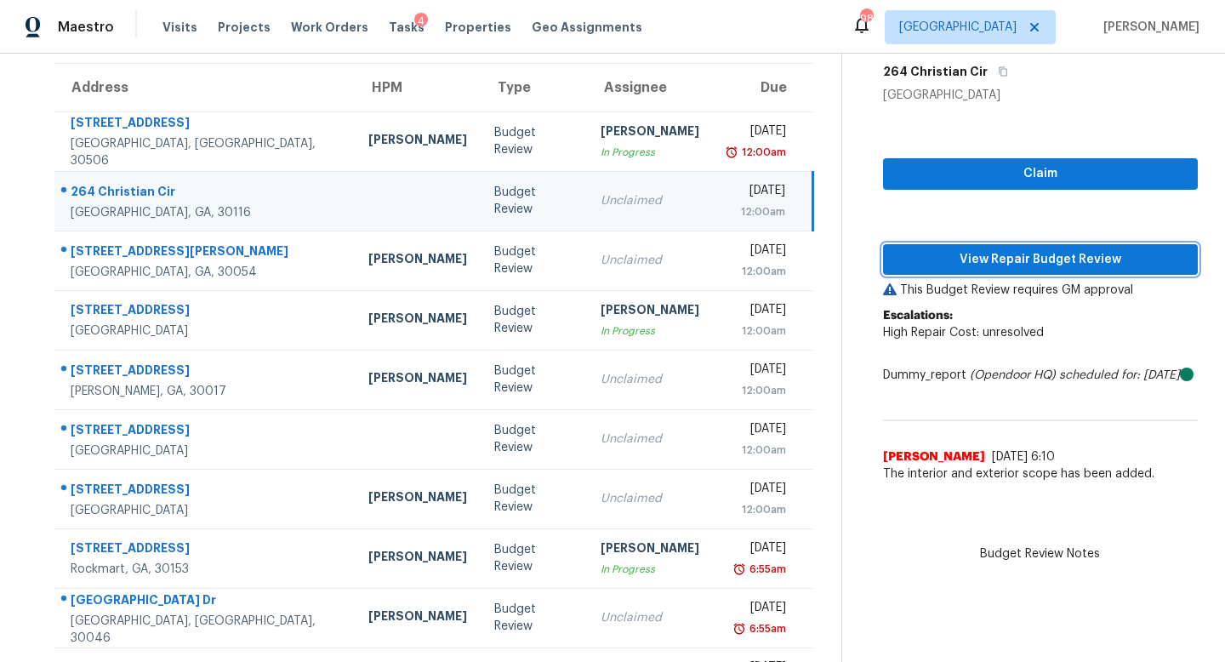
click at [936, 253] on span "View Repair Budget Review" at bounding box center [1041, 259] width 288 height 21
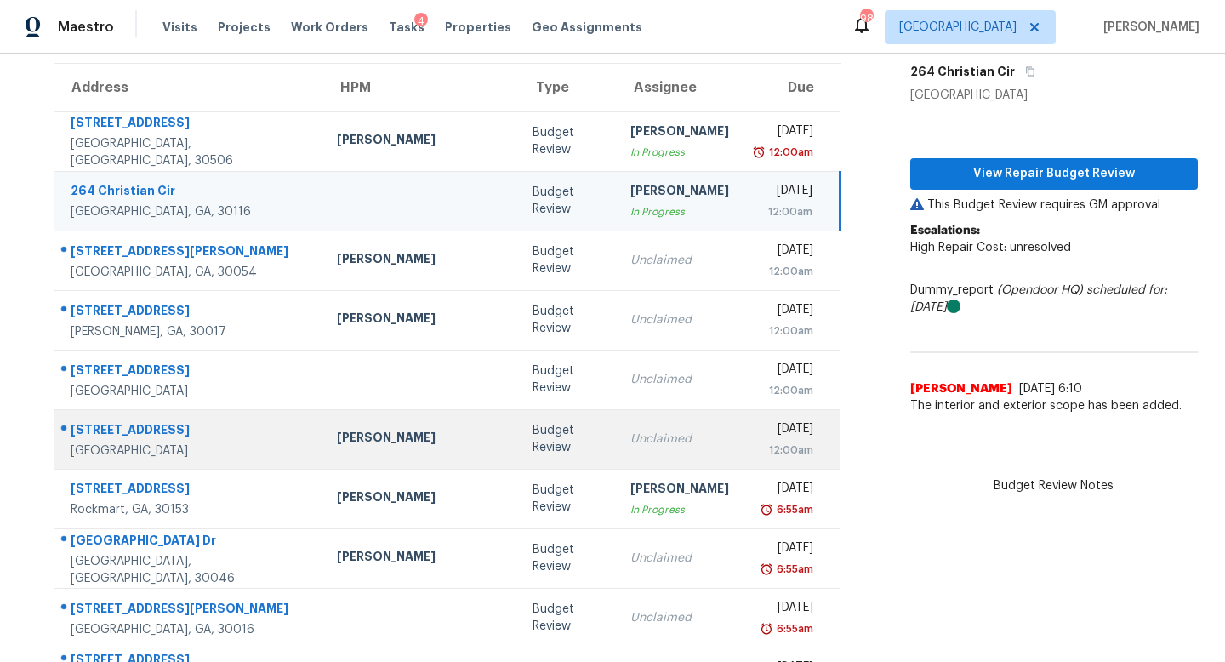
scroll to position [224, 0]
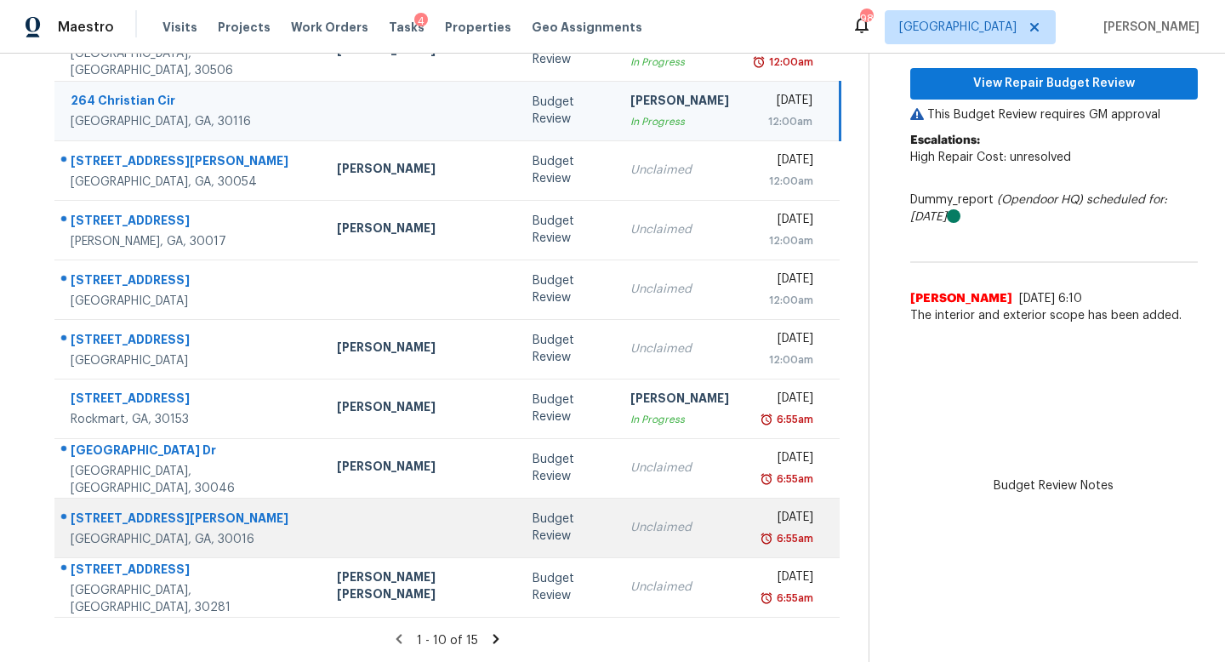
click at [630, 534] on div "Unclaimed" at bounding box center [679, 527] width 99 height 17
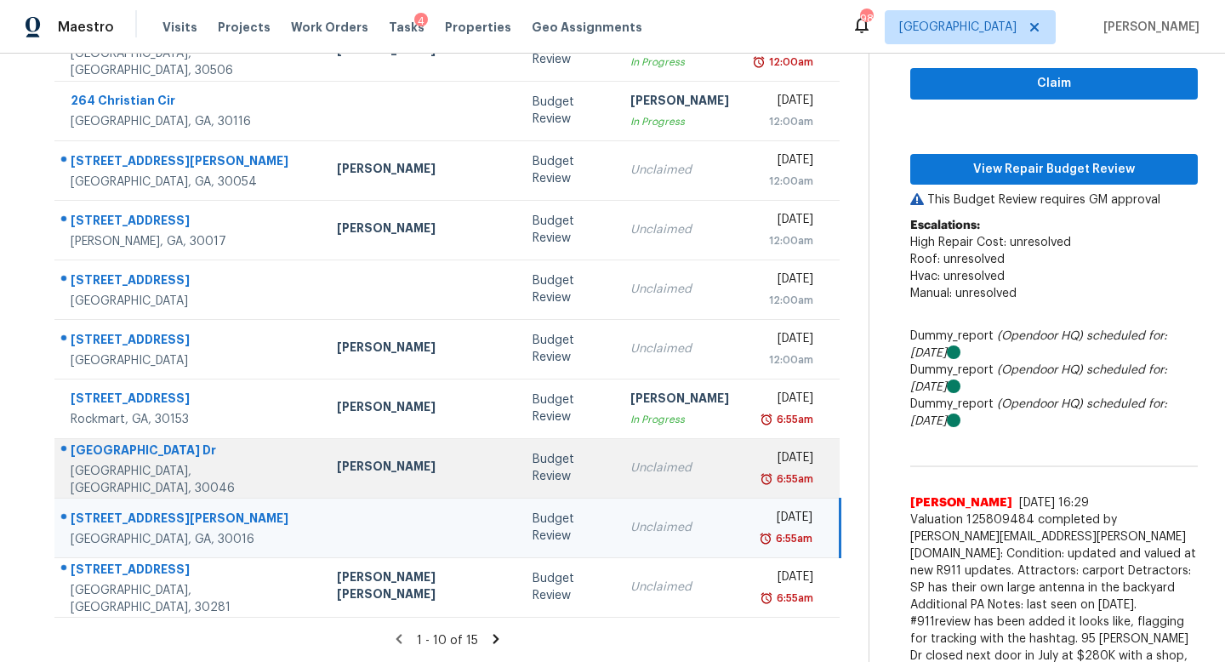
click at [630, 463] on div "Unclaimed" at bounding box center [679, 467] width 99 height 17
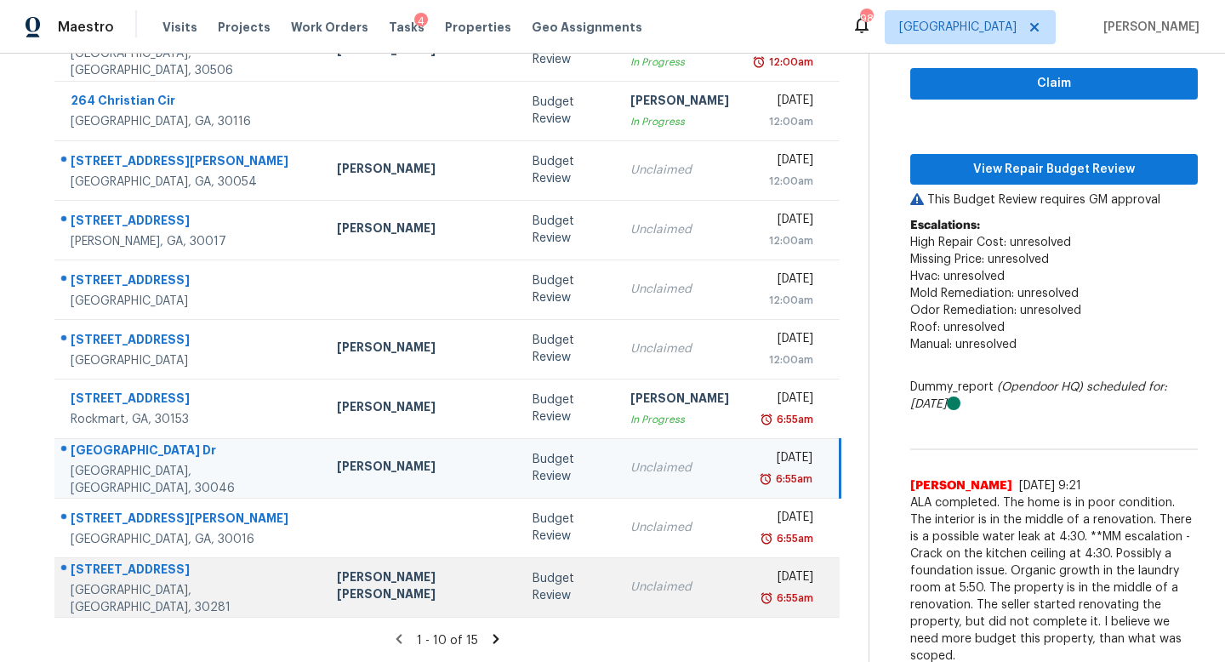
click at [617, 597] on td "Unclaimed" at bounding box center [680, 587] width 126 height 60
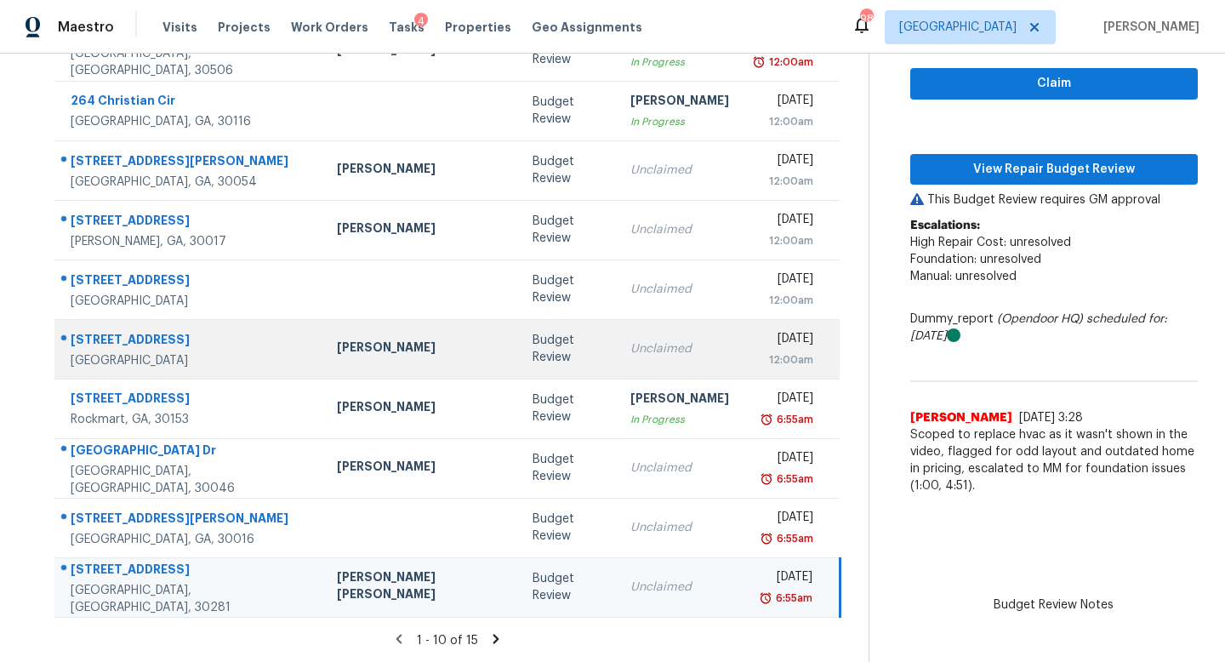
click at [630, 348] on div "Unclaimed" at bounding box center [679, 348] width 99 height 17
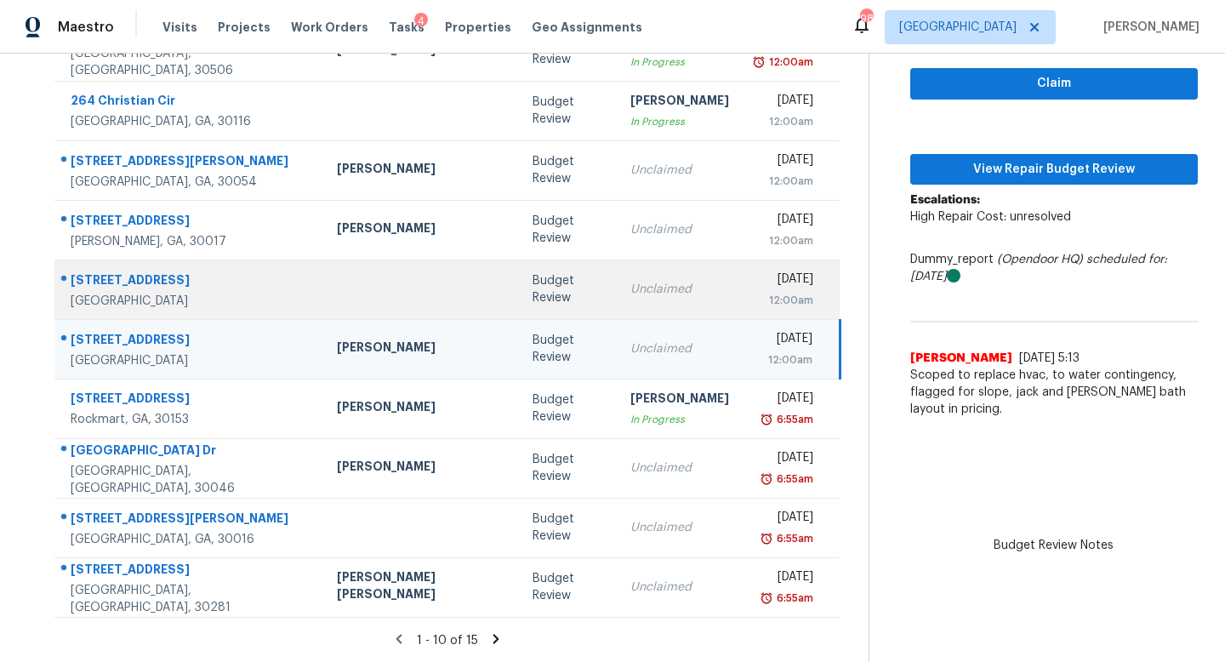
click at [617, 289] on td "Unclaimed" at bounding box center [680, 289] width 126 height 60
